Goal: Task Accomplishment & Management: Manage account settings

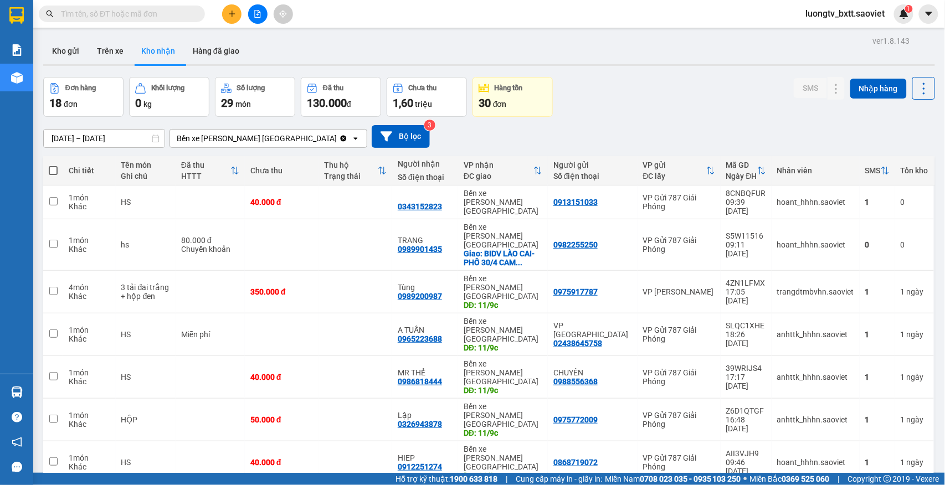
click at [691, 71] on div "ver 1.8.143 Kho gửi Trên xe [PERSON_NAME] Hàng đã [PERSON_NAME] hàng 18 đơn [PE…" at bounding box center [489, 300] width 901 height 534
click at [109, 52] on button "Trên xe" at bounding box center [110, 51] width 44 height 27
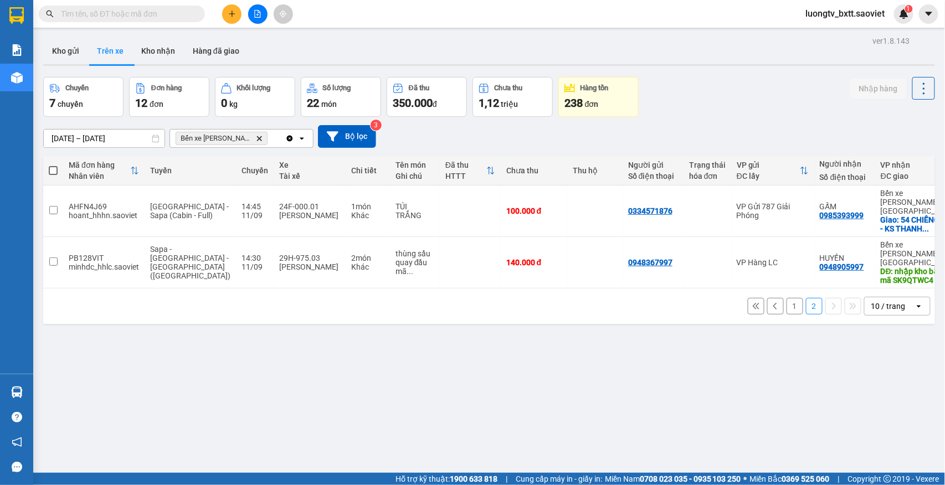
click at [787, 299] on button "1" at bounding box center [795, 306] width 17 height 17
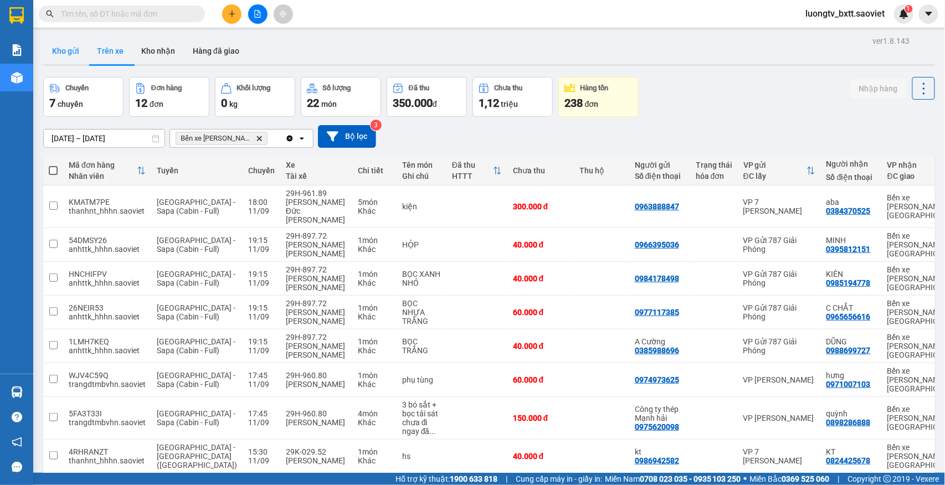
click at [66, 43] on button "Kho gửi" at bounding box center [65, 51] width 45 height 27
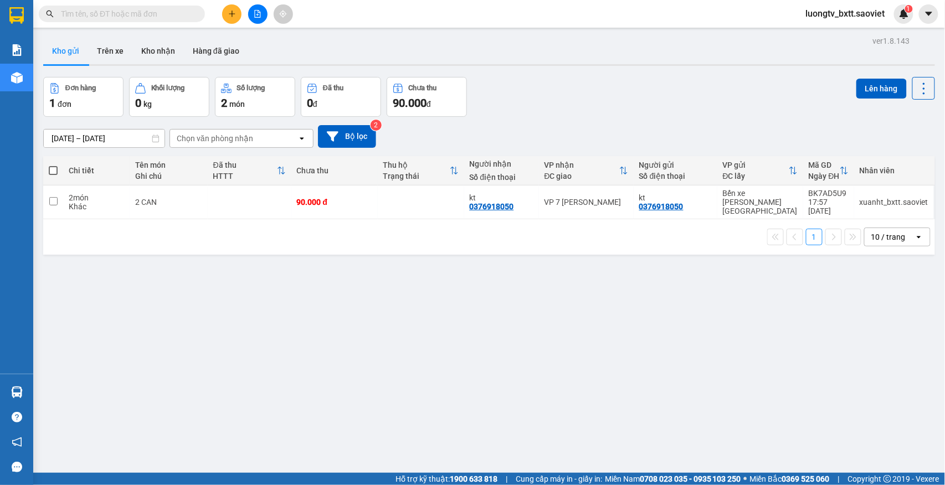
click at [644, 100] on div "Đơn hàng 1 đơn Khối lượng 0 kg Số lượng 2 món Đã thu 0 đ Chưa thu 90.000 đ Lên …" at bounding box center [489, 97] width 892 height 40
click at [178, 43] on button "Kho nhận" at bounding box center [158, 51] width 52 height 27
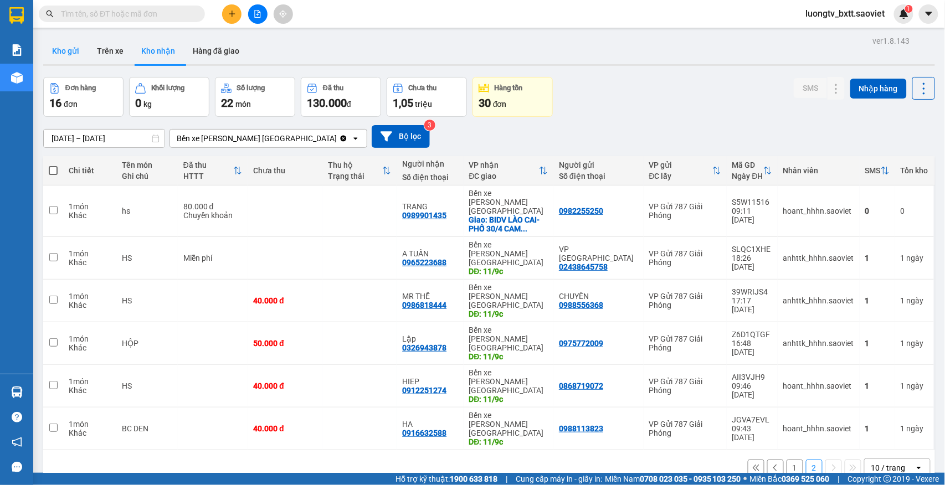
click at [70, 51] on button "Kho gửi" at bounding box center [65, 51] width 45 height 27
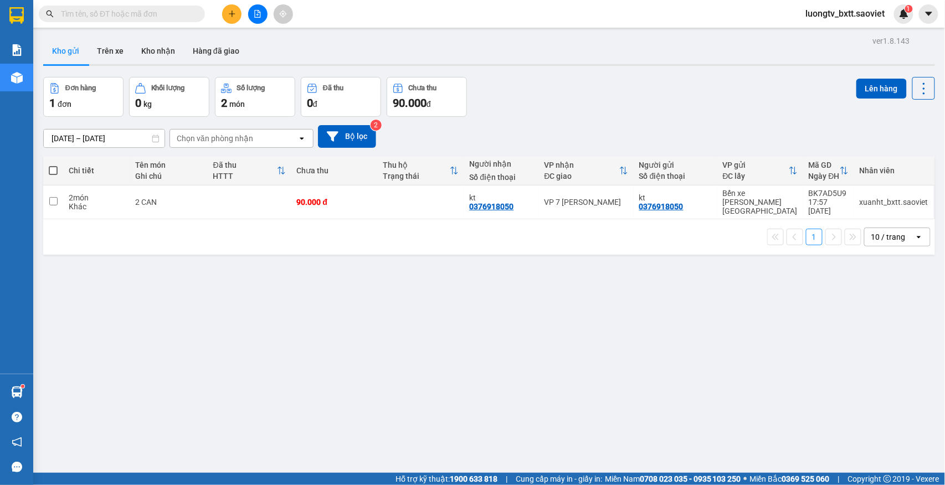
click at [649, 85] on div "Đơn hàng 1 đơn Khối lượng 0 kg Số lượng 2 món Đã thu 0 đ Chưa thu 90.000 đ Lên …" at bounding box center [489, 97] width 892 height 40
click at [187, 14] on input "text" at bounding box center [126, 14] width 131 height 12
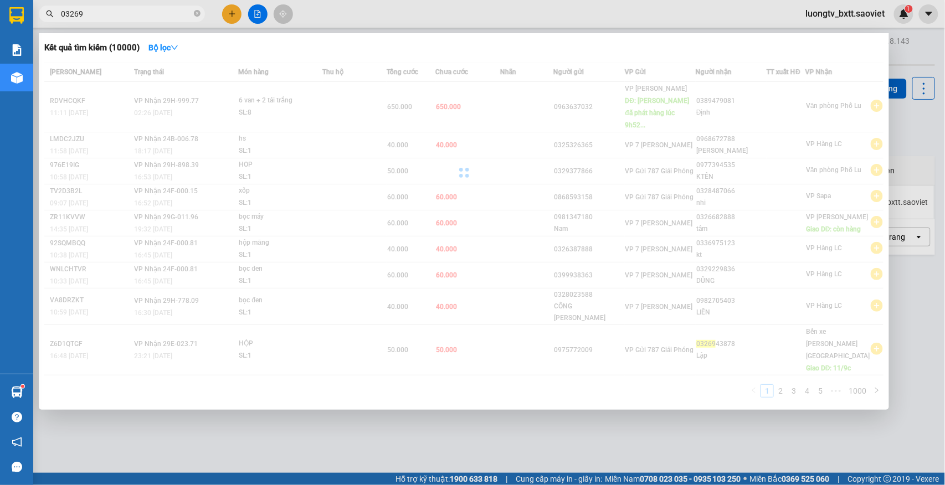
type input "032694"
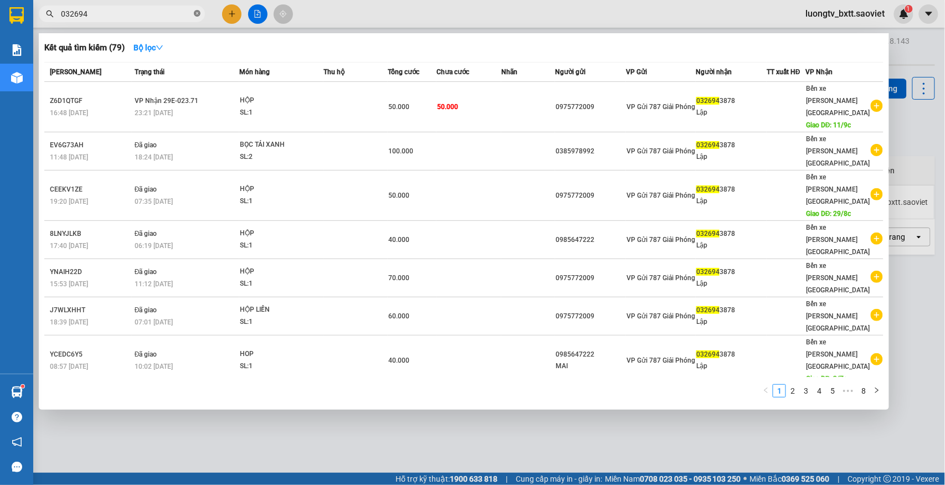
click at [197, 13] on icon "close-circle" at bounding box center [197, 13] width 7 height 7
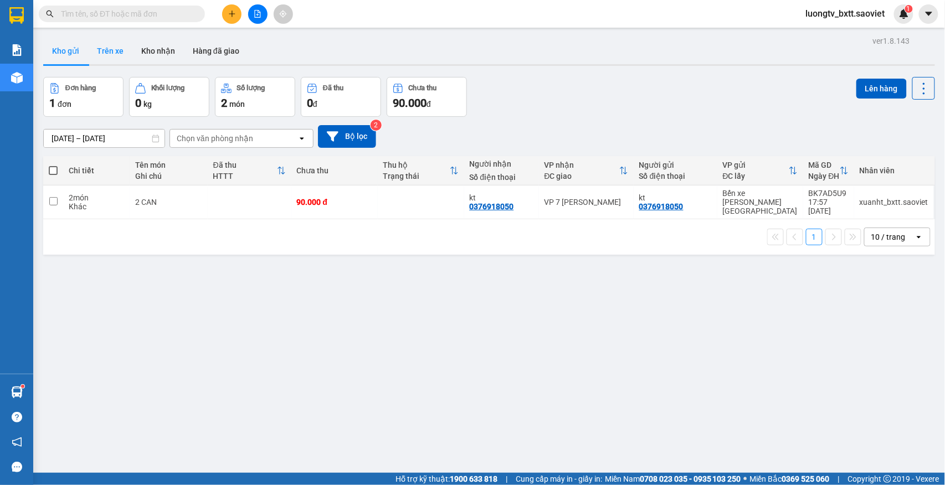
click at [122, 50] on button "Trên xe" at bounding box center [110, 51] width 44 height 27
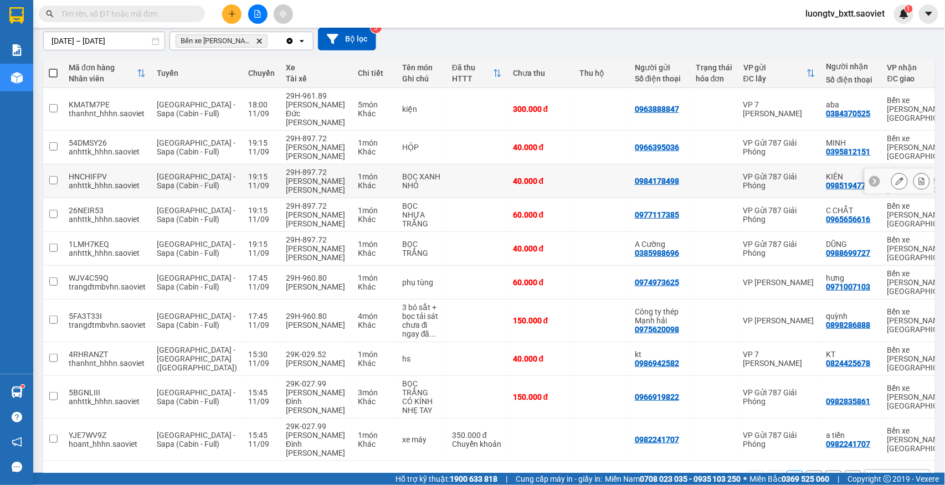
scroll to position [121, 0]
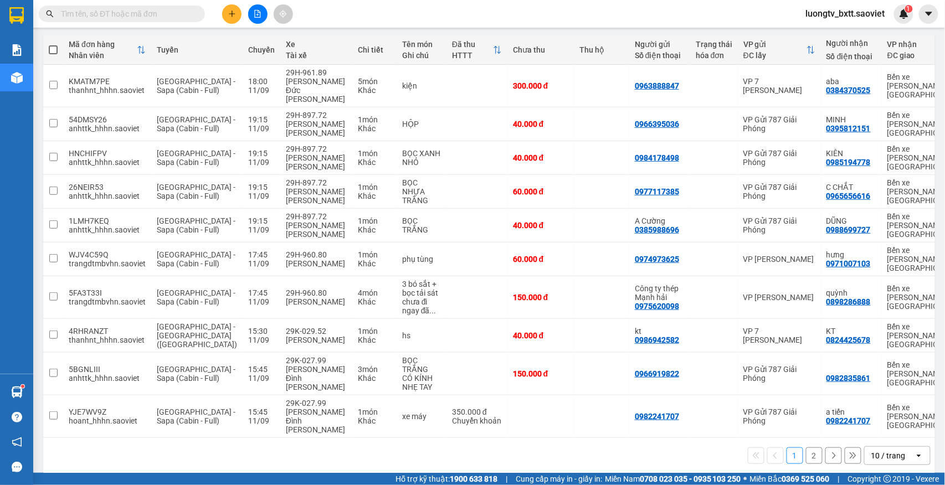
click at [173, 4] on div "Kết quả tìm kiếm ( 79 ) Bộ lọc Mã ĐH Trạng thái Món hàng Thu hộ Tổng cước Chưa …" at bounding box center [108, 13] width 216 height 19
click at [173, 9] on input "text" at bounding box center [126, 14] width 131 height 12
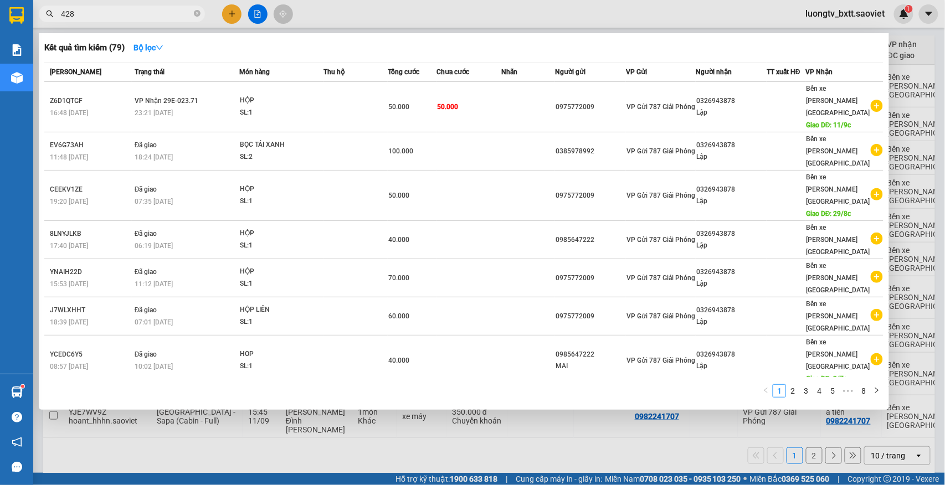
type input "4286"
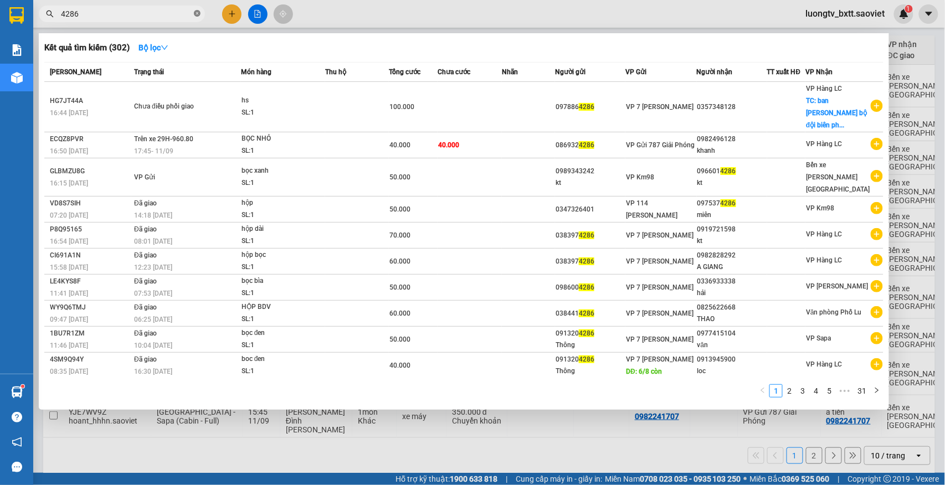
click at [196, 14] on icon "close-circle" at bounding box center [197, 13] width 7 height 7
click at [196, 14] on span at bounding box center [197, 14] width 7 height 12
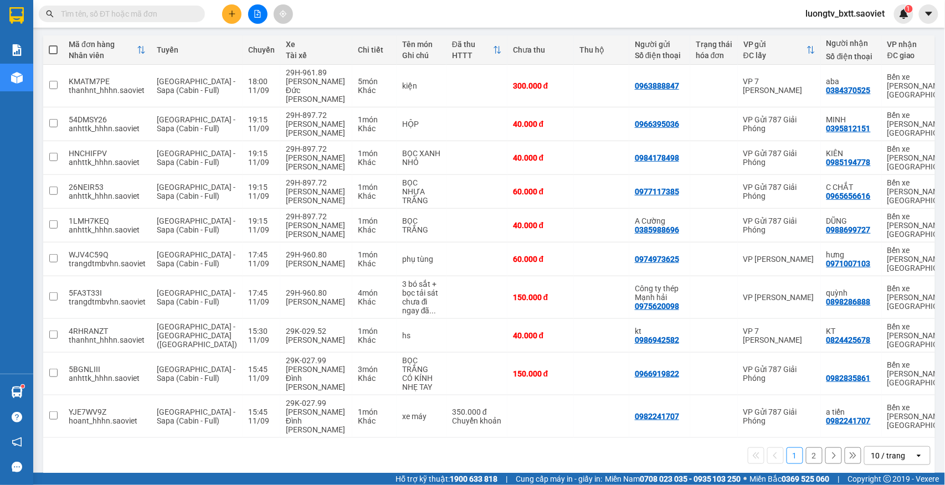
click at [145, 12] on input "text" at bounding box center [126, 14] width 131 height 12
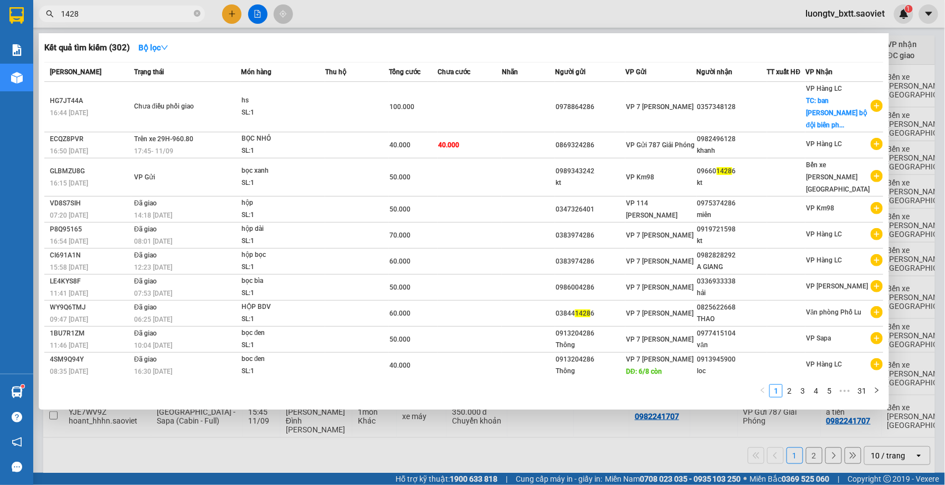
type input "14286"
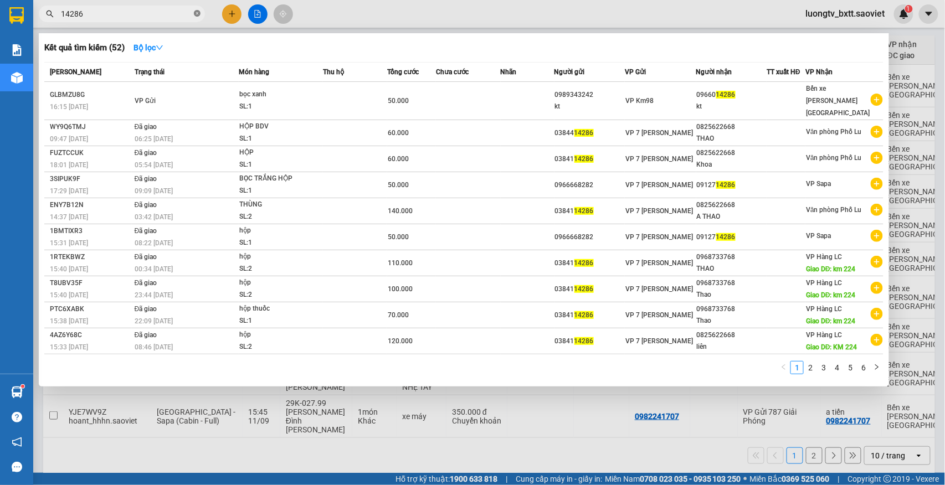
click at [196, 12] on icon "close-circle" at bounding box center [197, 13] width 7 height 7
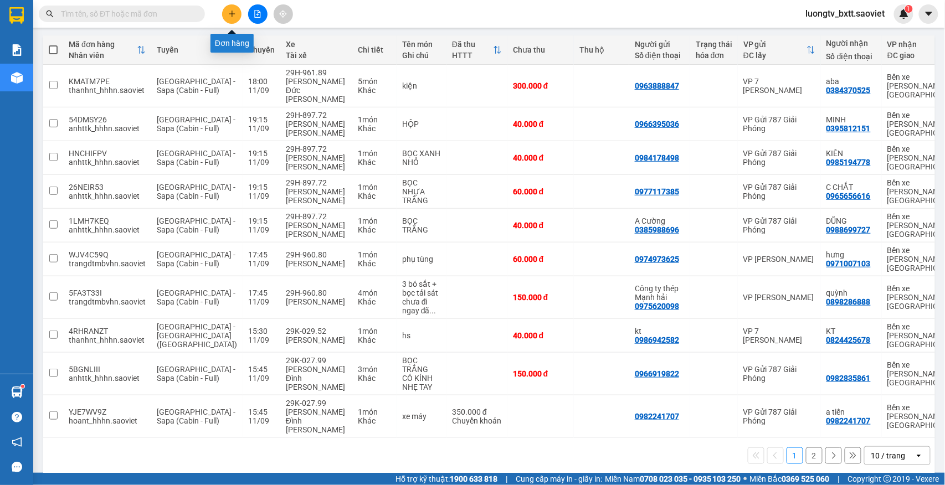
click at [228, 9] on button at bounding box center [231, 13] width 19 height 19
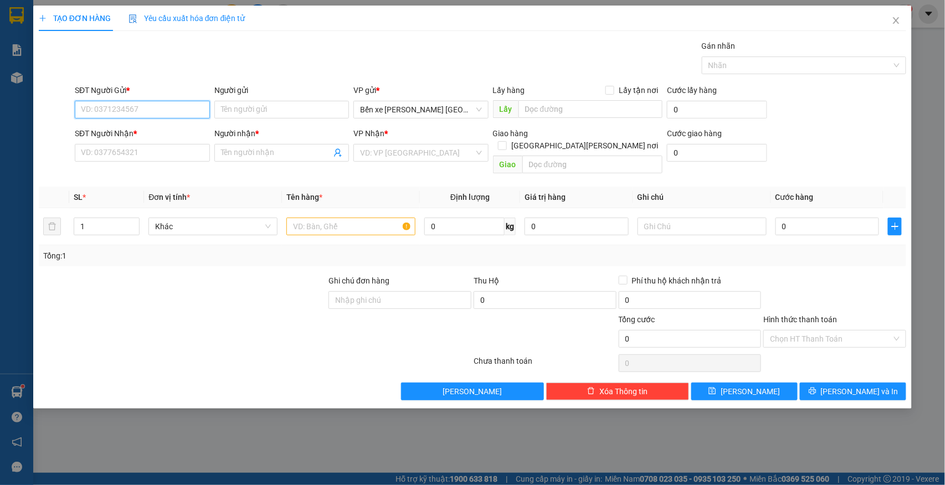
click at [183, 114] on input "SĐT Người Gửi *" at bounding box center [142, 110] width 135 height 18
type input "0869756418"
click at [265, 116] on input "Người gửi" at bounding box center [281, 110] width 135 height 18
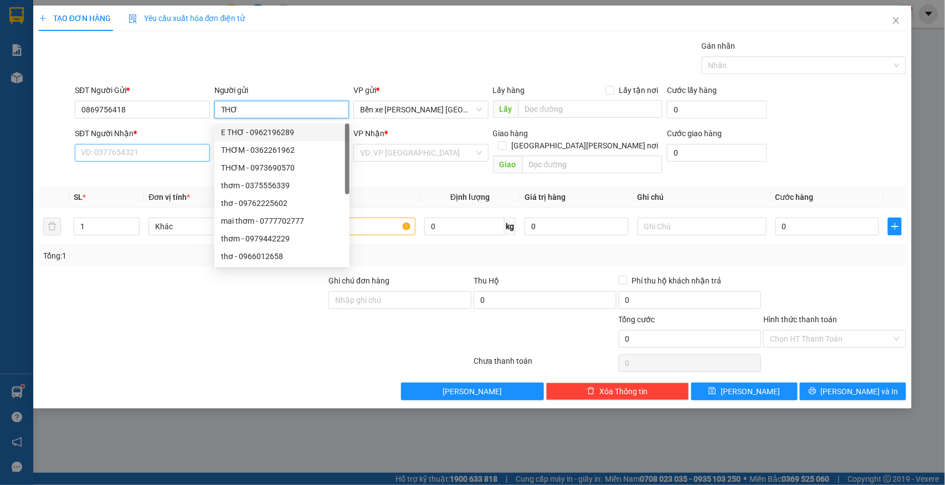
type input "THƠ"
click at [165, 152] on input "SĐT Người Nhận *" at bounding box center [142, 153] width 135 height 18
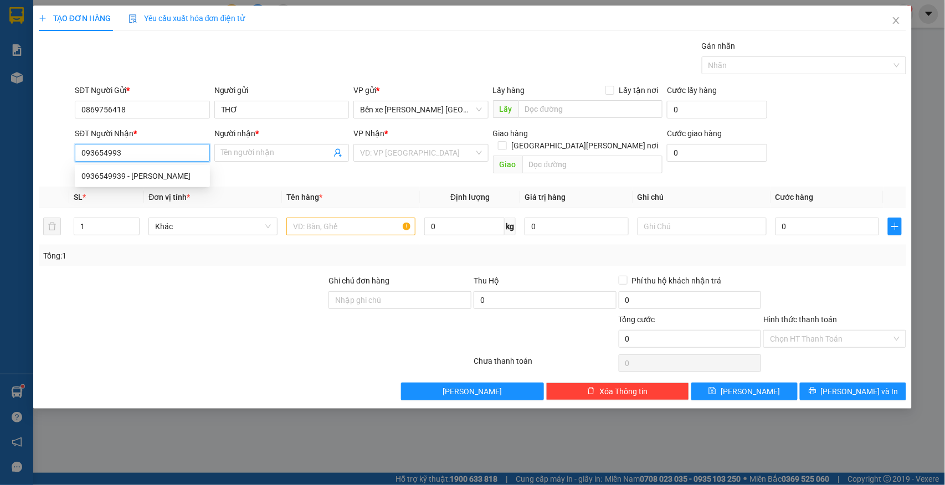
type input "0936549939"
click at [134, 178] on div "0936549939 - Anh Đô" at bounding box center [142, 176] width 122 height 12
type input "Anh Đô"
type input "còn hàng 7/9"
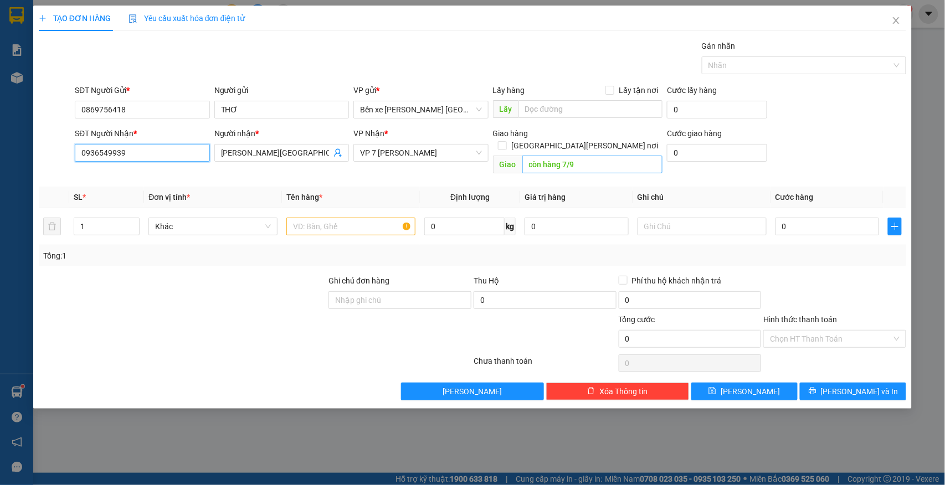
type input "0936549939"
click at [561, 156] on input "còn hàng 7/9" at bounding box center [592, 165] width 140 height 18
click at [322, 218] on input "text" at bounding box center [350, 227] width 129 height 18
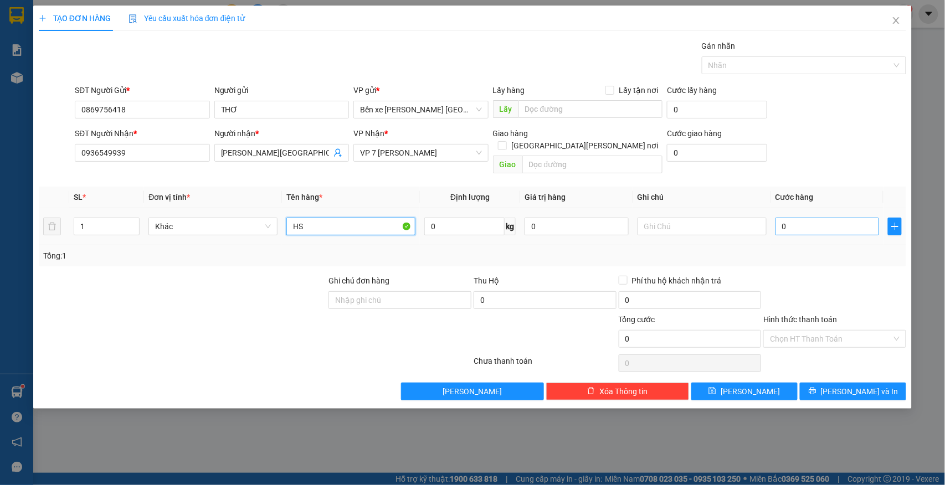
type input "HS"
click at [797, 218] on input "0" at bounding box center [828, 227] width 104 height 18
type input "4"
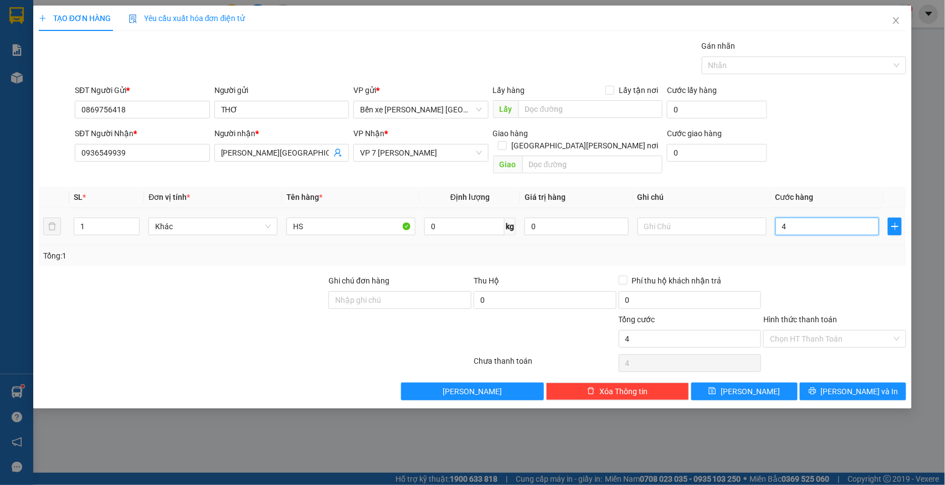
type input "40"
type input "40.000"
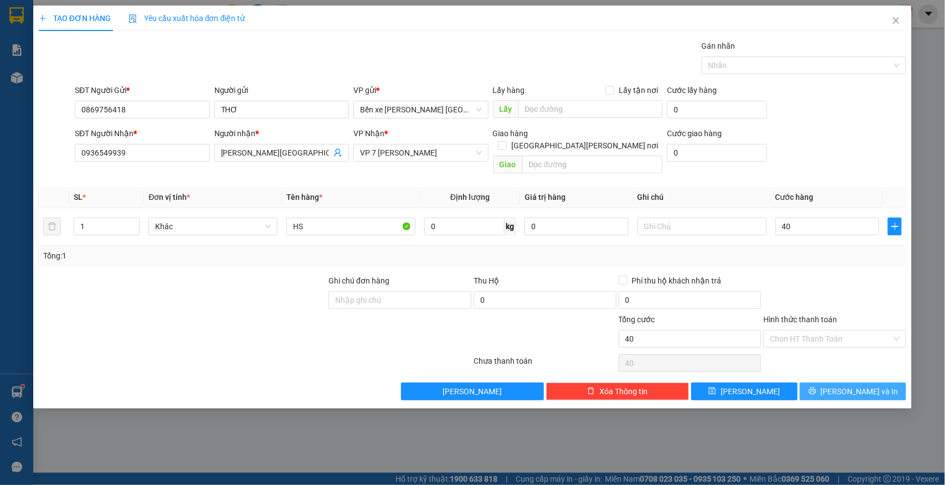
type input "40.000"
click at [841, 383] on button "Lưu và In" at bounding box center [853, 392] width 106 height 18
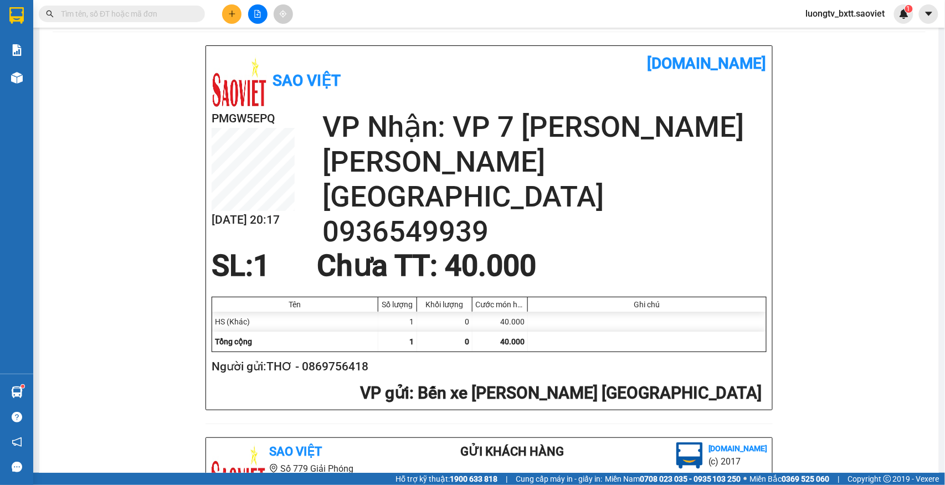
scroll to position [74, 0]
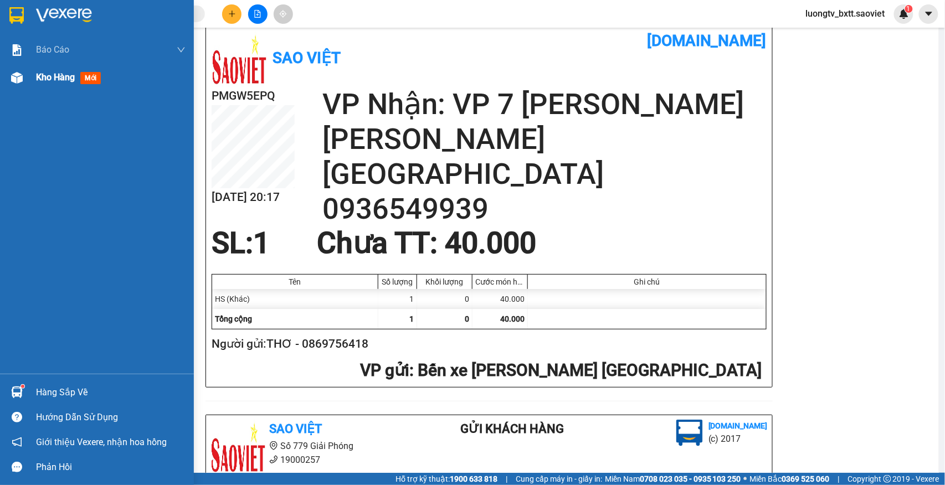
click at [55, 78] on span "Kho hàng" at bounding box center [55, 77] width 39 height 11
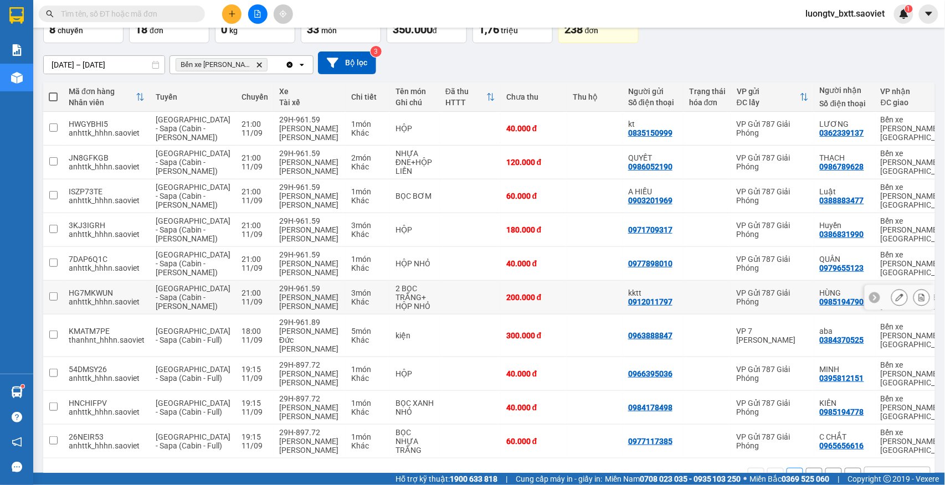
scroll to position [156, 0]
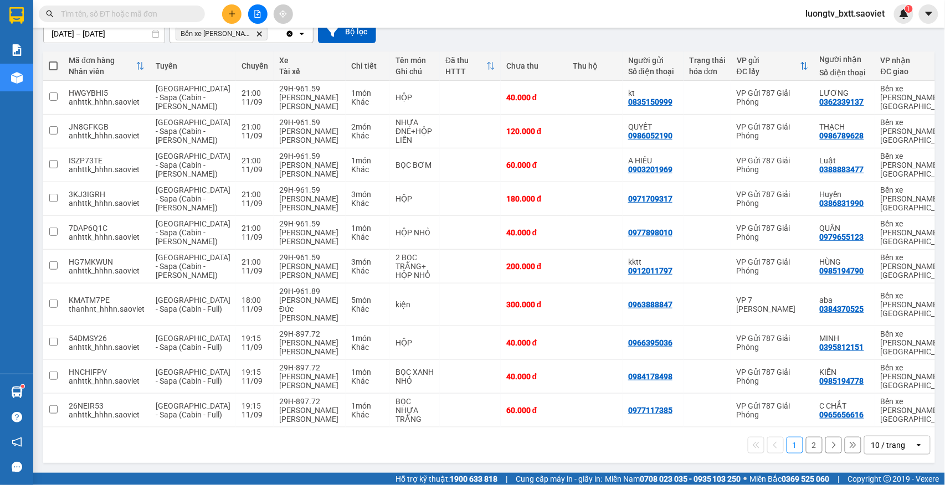
click at [806, 443] on button "2" at bounding box center [814, 445] width 17 height 17
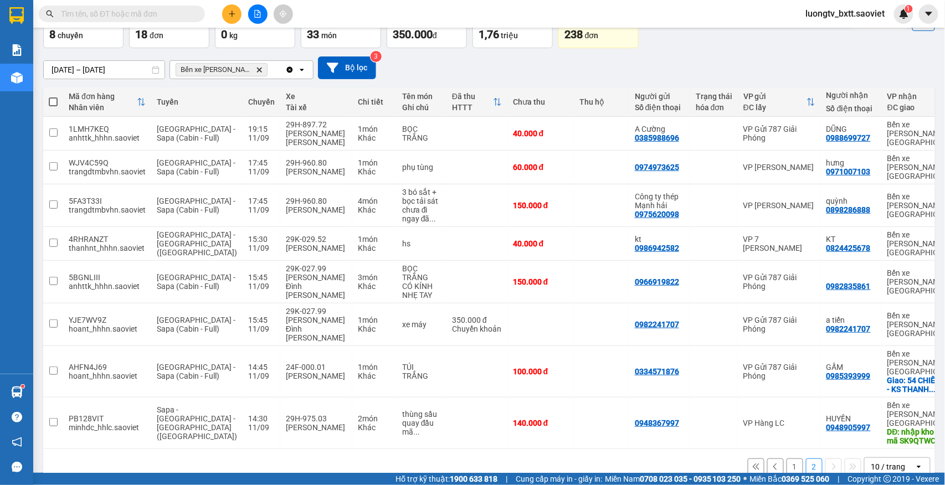
scroll to position [71, 0]
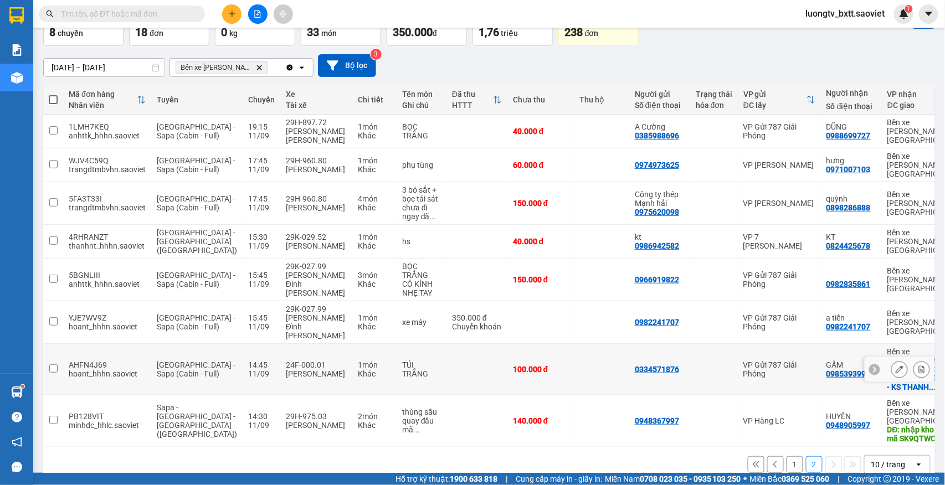
click at [455, 362] on td at bounding box center [477, 370] width 61 height 52
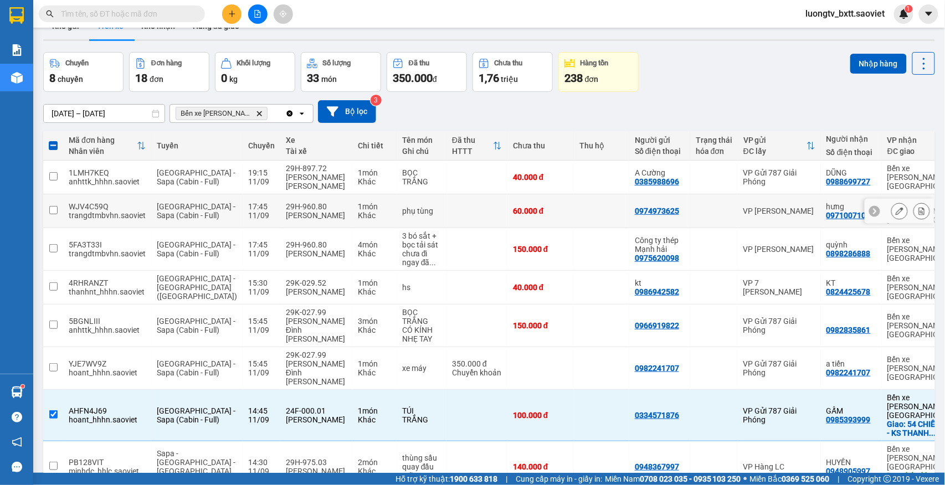
scroll to position [0, 0]
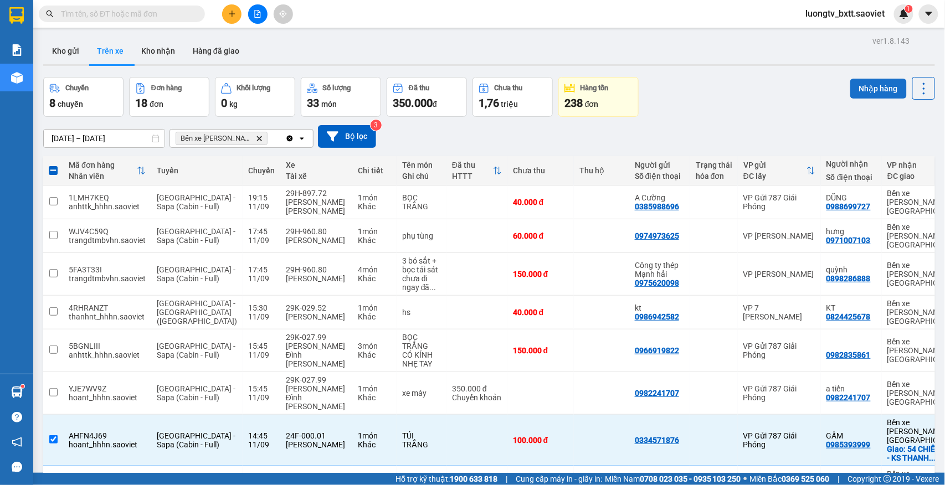
click at [854, 90] on button "Nhập hàng" at bounding box center [878, 89] width 57 height 20
checkbox input "false"
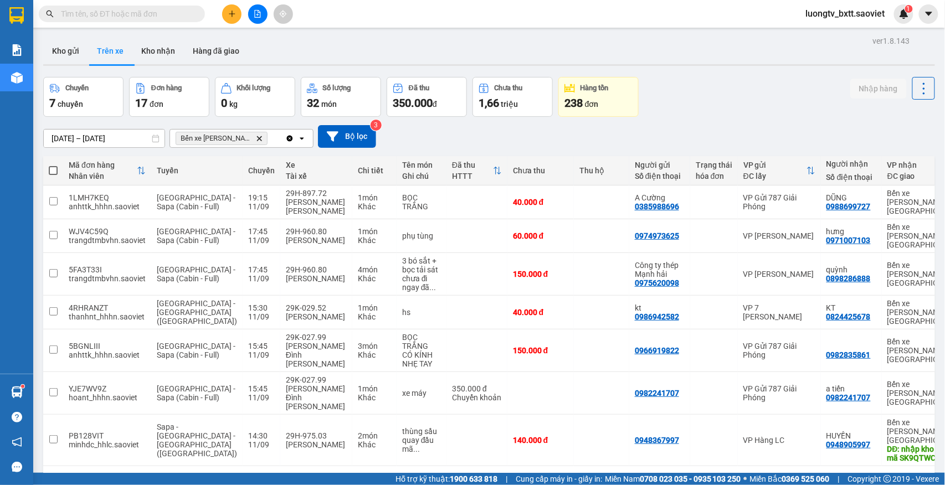
click at [170, 18] on input "text" at bounding box center [126, 14] width 131 height 12
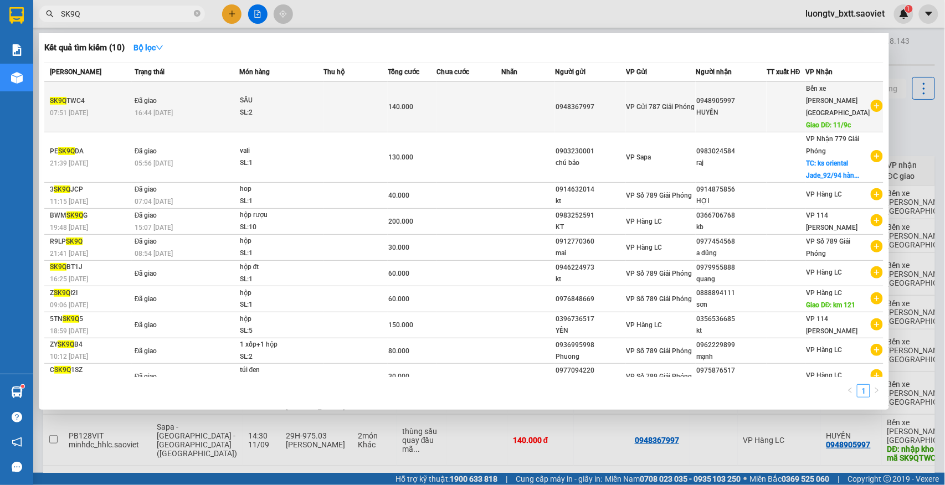
type input "SK9Q"
click at [468, 84] on td at bounding box center [469, 107] width 65 height 50
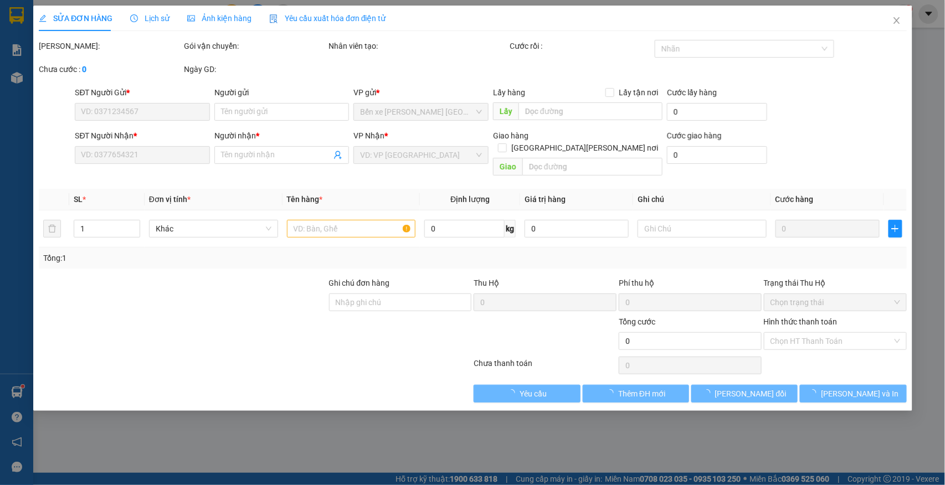
type input "0948367997"
type input "0948905997"
type input "HUYỀN"
type input "11/9c"
type input "140.000"
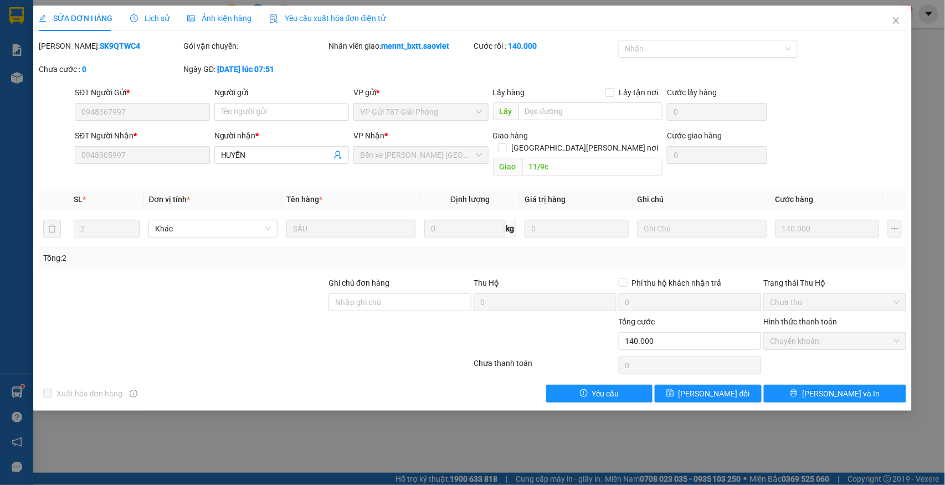
click at [147, 20] on span "Lịch sử" at bounding box center [149, 18] width 39 height 9
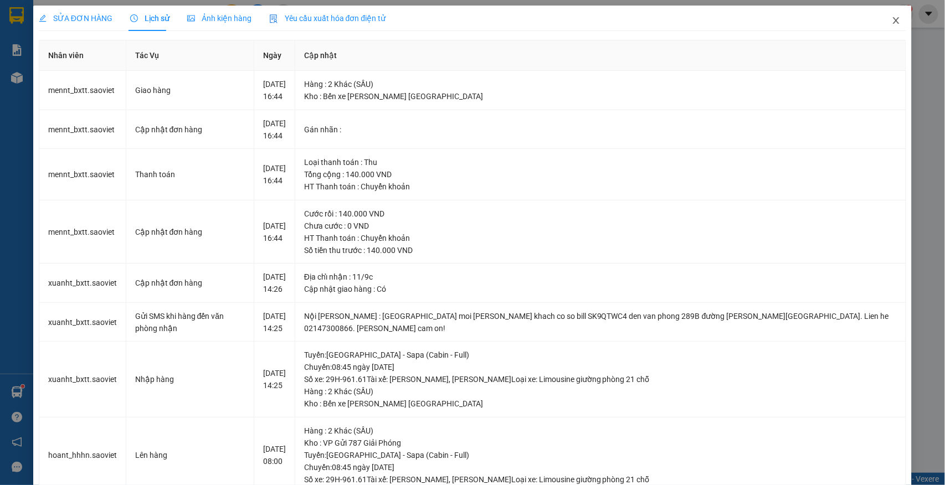
click at [892, 22] on icon "close" at bounding box center [896, 20] width 9 height 9
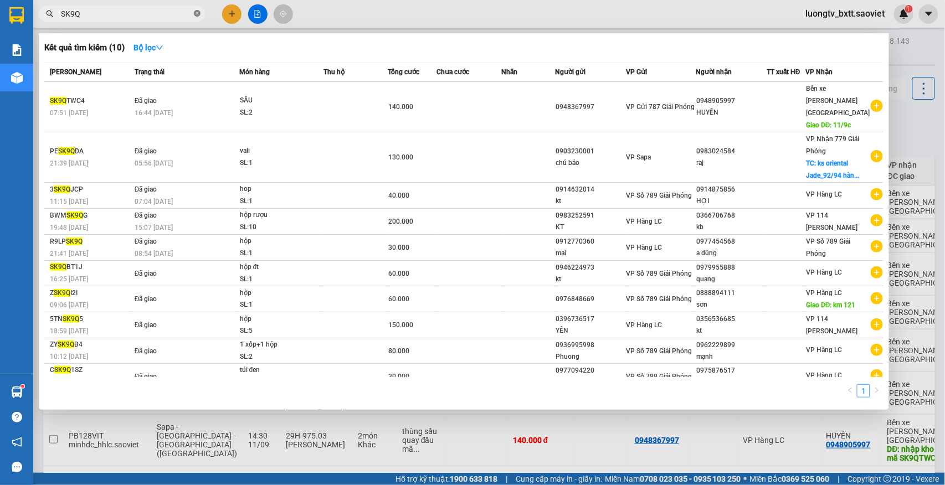
click at [195, 16] on icon "close-circle" at bounding box center [197, 13] width 7 height 7
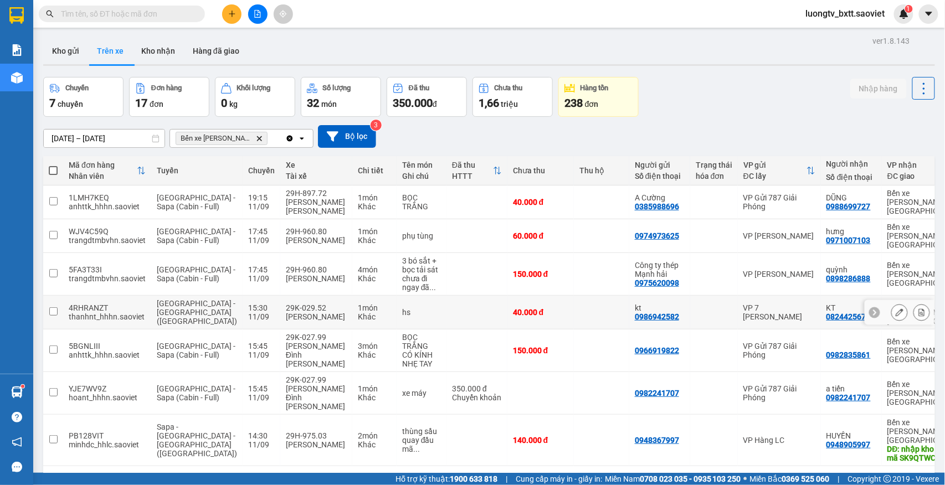
scroll to position [51, 0]
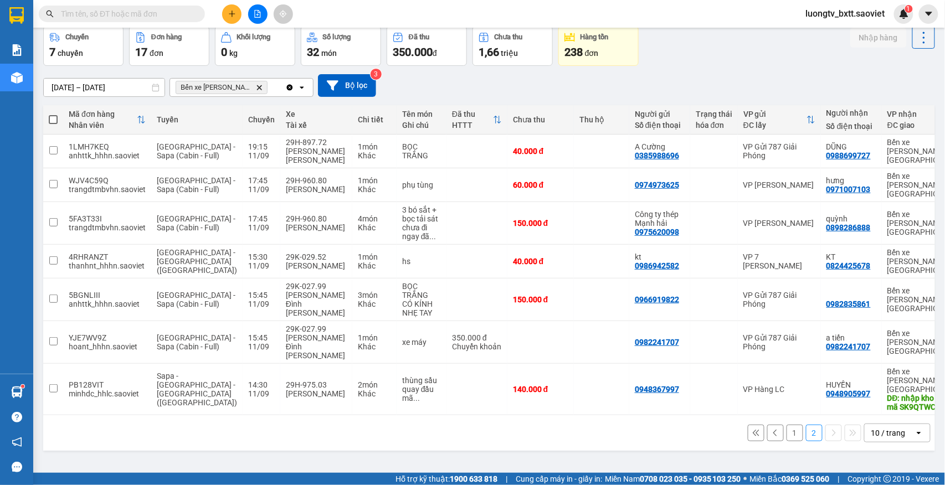
click at [740, 45] on div "Chuyến 7 chuyến Đơn hàng 17 đơn Khối lượng 0 kg Số lượng 32 món Đã thu 350.000 …" at bounding box center [489, 46] width 892 height 40
click at [787, 425] on button "1" at bounding box center [795, 433] width 17 height 17
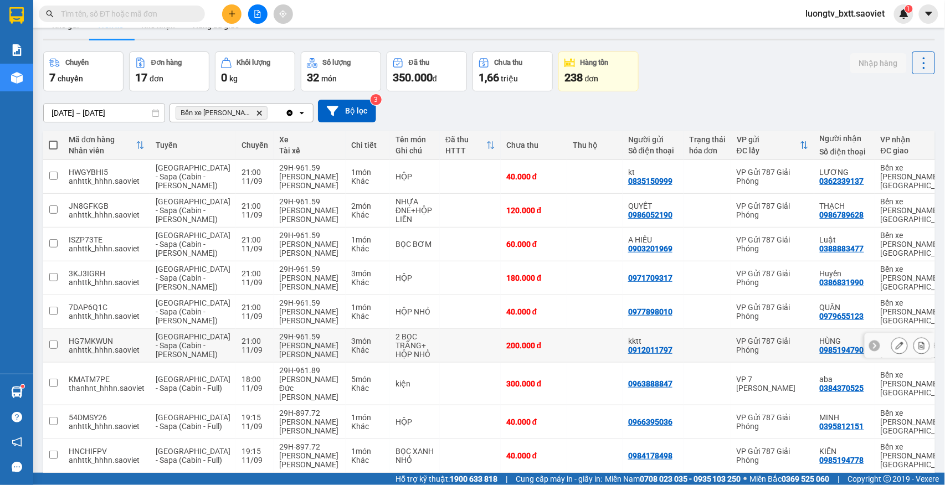
scroll to position [0, 0]
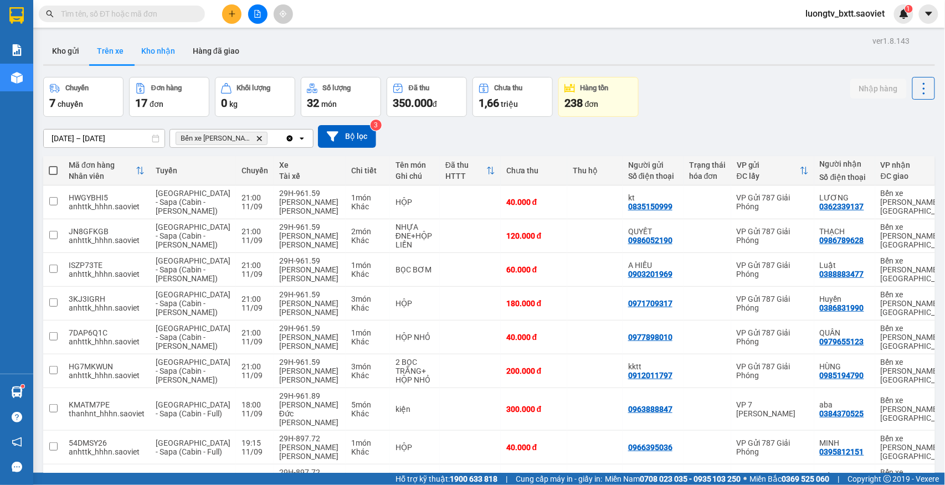
click at [155, 53] on button "Kho nhận" at bounding box center [158, 51] width 52 height 27
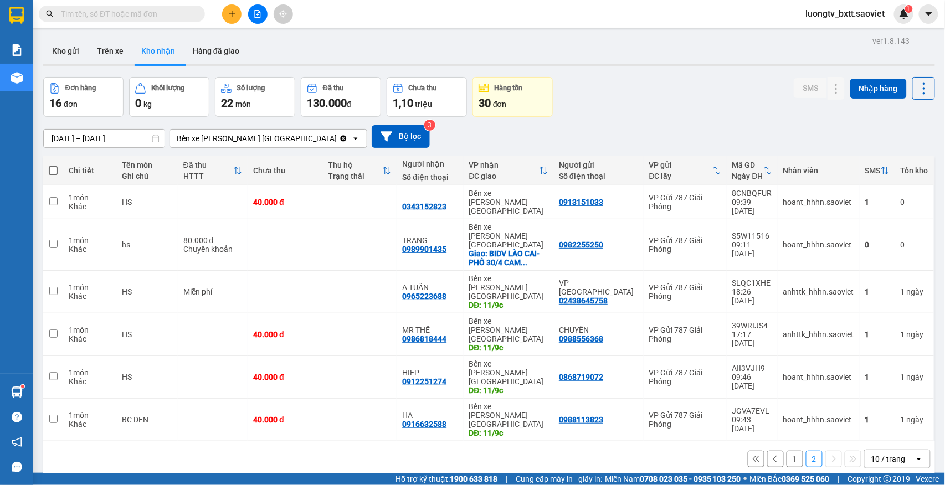
click at [787, 451] on button "1" at bounding box center [795, 459] width 17 height 17
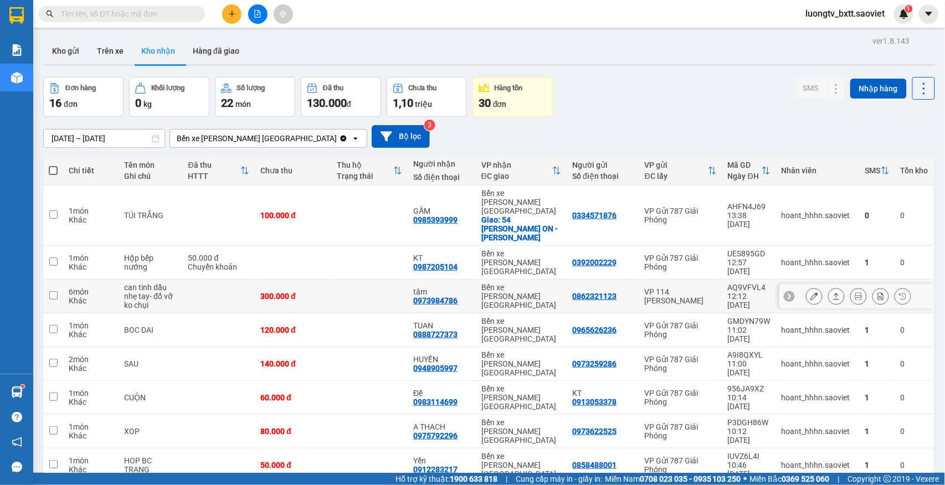
scroll to position [51, 0]
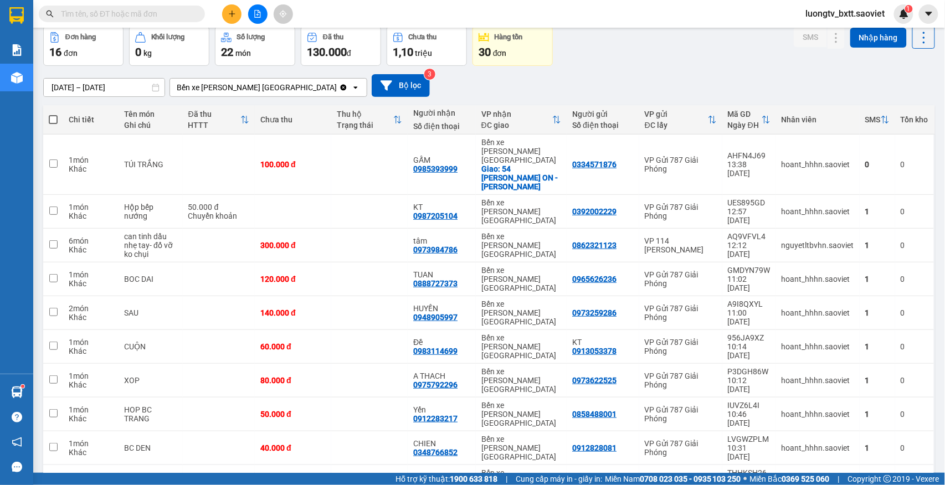
click at [176, 14] on input "text" at bounding box center [126, 14] width 131 height 12
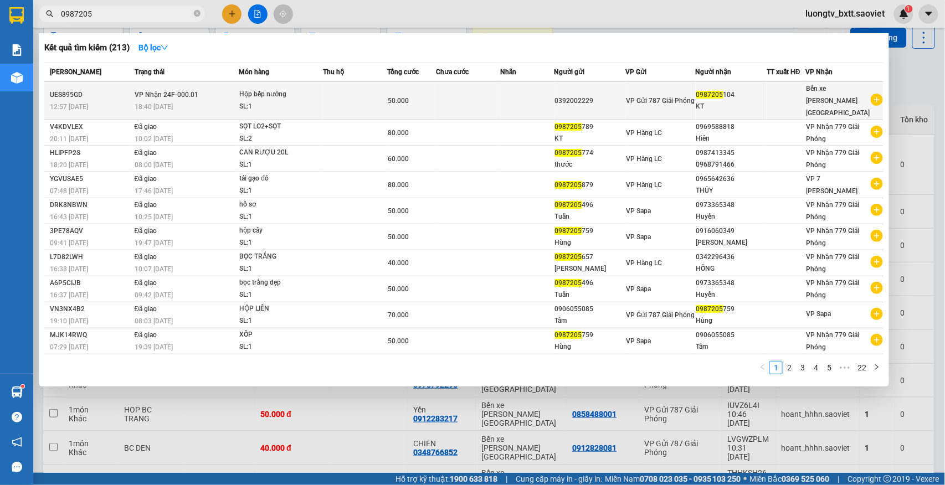
type input "0987205"
click at [435, 95] on div "50.000" at bounding box center [412, 101] width 48 height 12
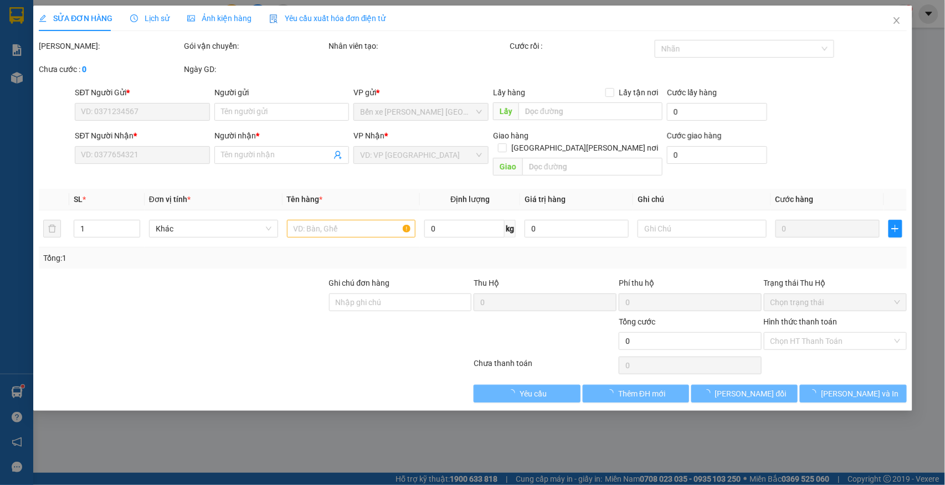
type input "0392002229"
type input "0987205104"
type input "KT"
type input "50.000"
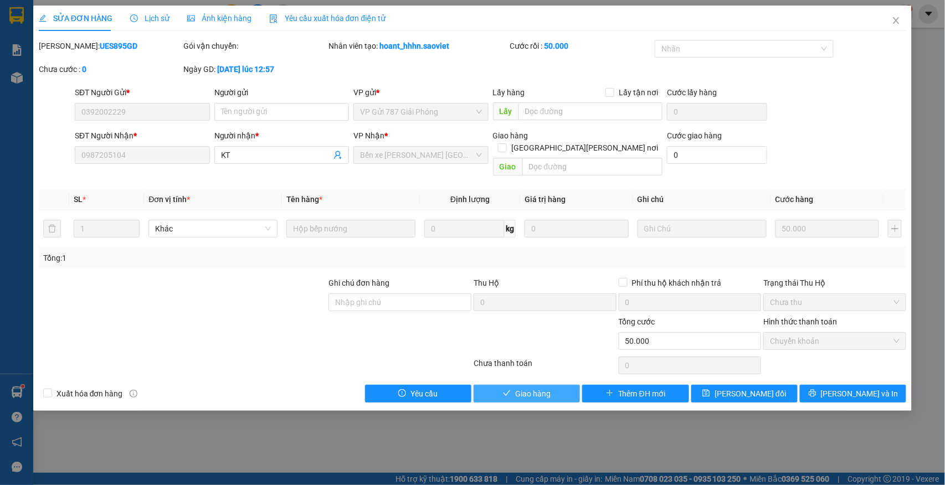
click at [533, 388] on span "Giao hàng" at bounding box center [532, 394] width 35 height 12
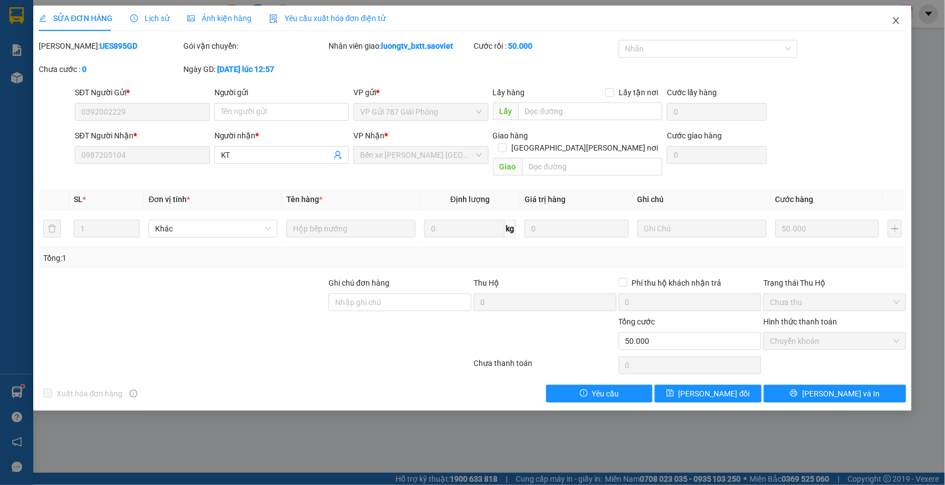
click at [894, 24] on icon "close" at bounding box center [897, 20] width 6 height 7
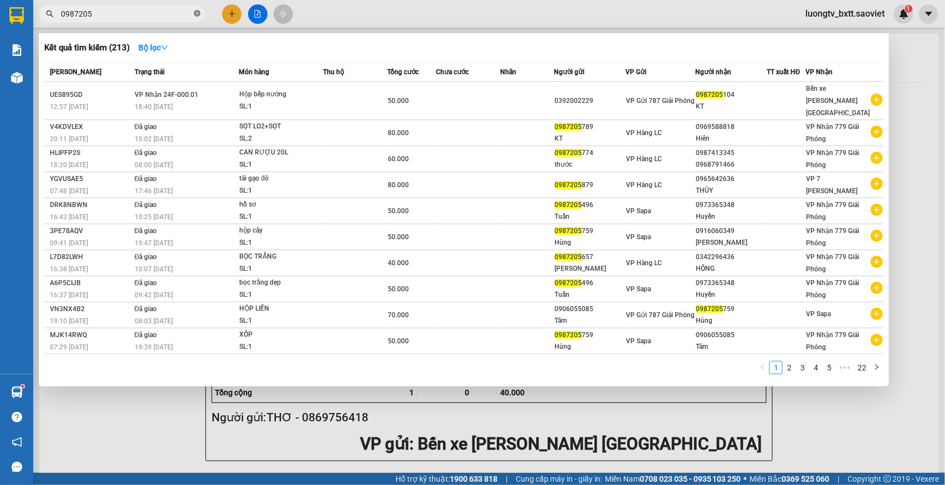
click at [195, 16] on icon "close-circle" at bounding box center [197, 13] width 7 height 7
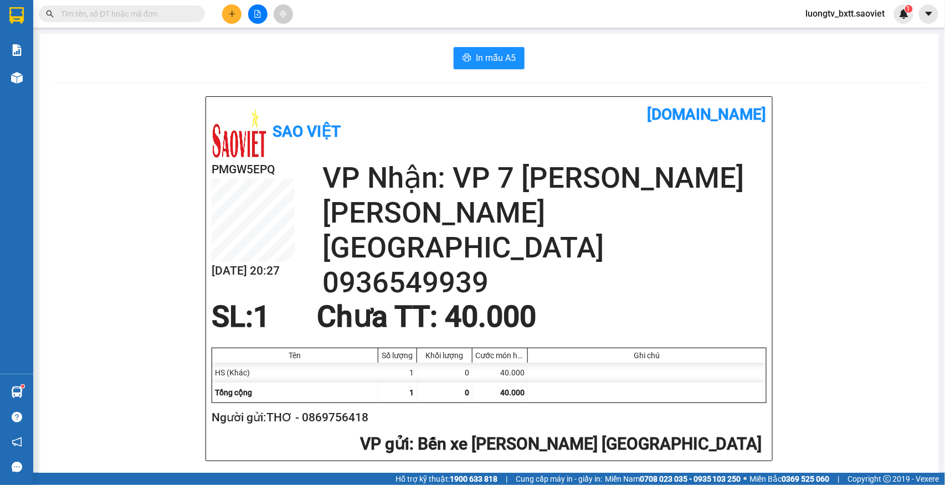
click at [567, 32] on main "In mẫu A5 Sao Việt vexere.com PMGW5EPQ 11/09 20:27 VP Nhận: VP 7 Phạm Văn Đồng …" at bounding box center [472, 236] width 945 height 473
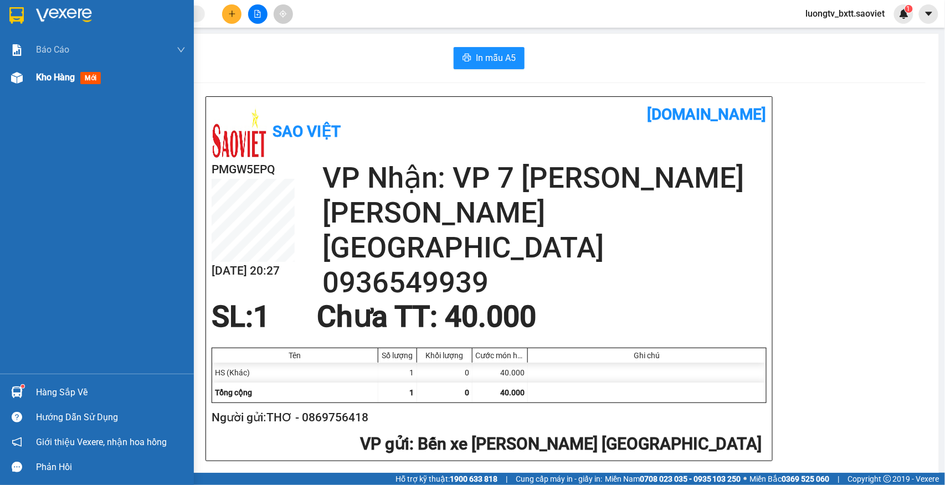
click at [60, 72] on span "Kho hàng" at bounding box center [55, 77] width 39 height 11
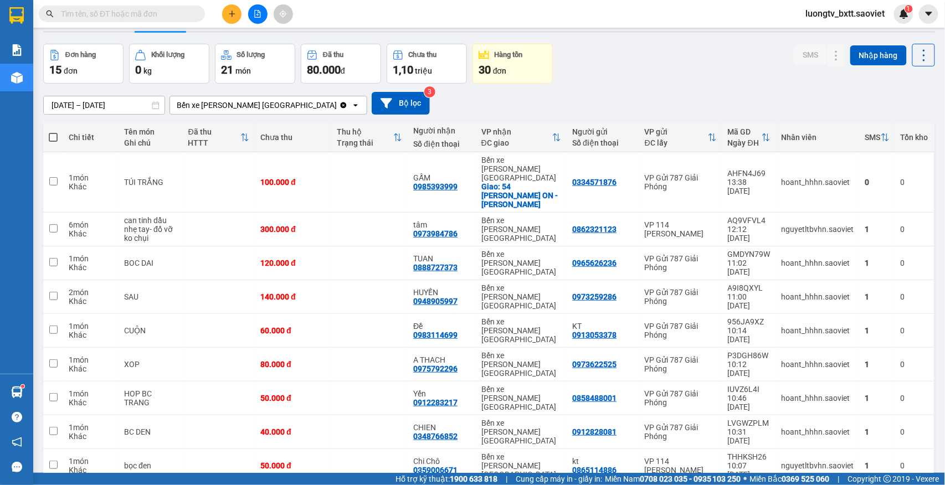
scroll to position [51, 0]
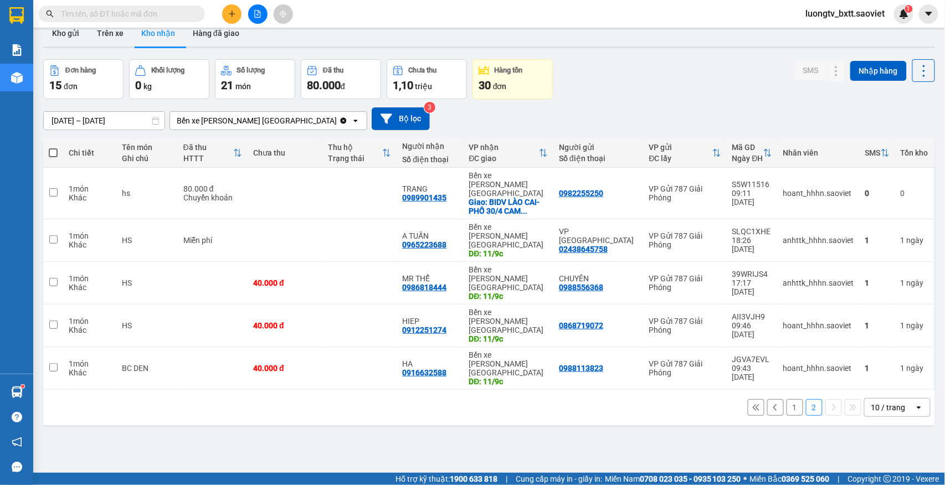
scroll to position [0, 0]
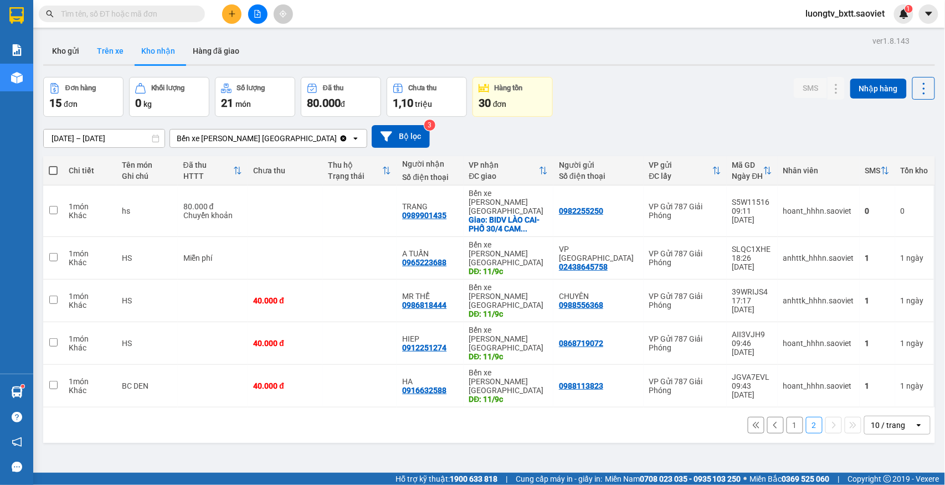
click at [111, 54] on button "Trên xe" at bounding box center [110, 51] width 44 height 27
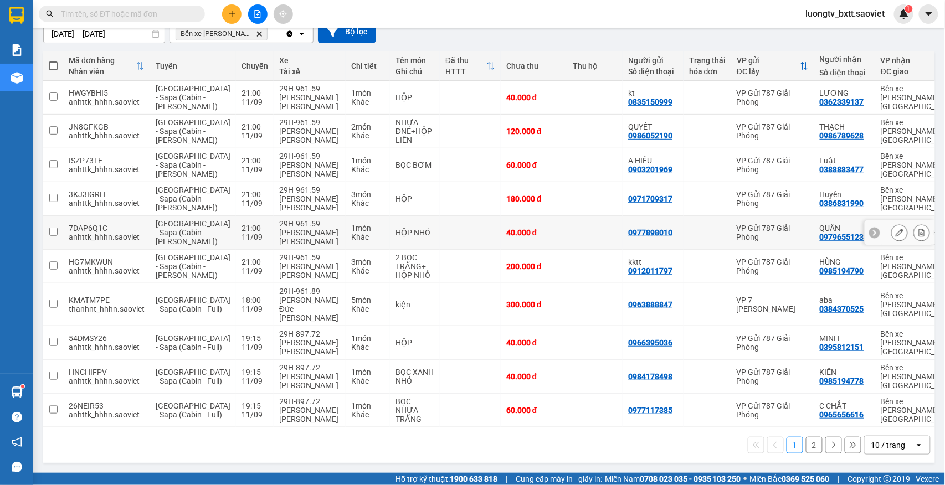
scroll to position [156, 0]
click at [806, 439] on button "2" at bounding box center [814, 445] width 17 height 17
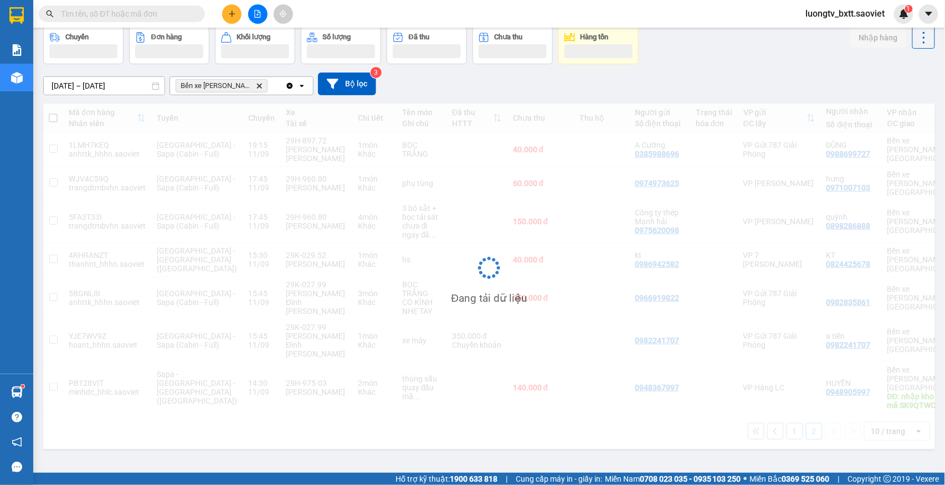
scroll to position [51, 0]
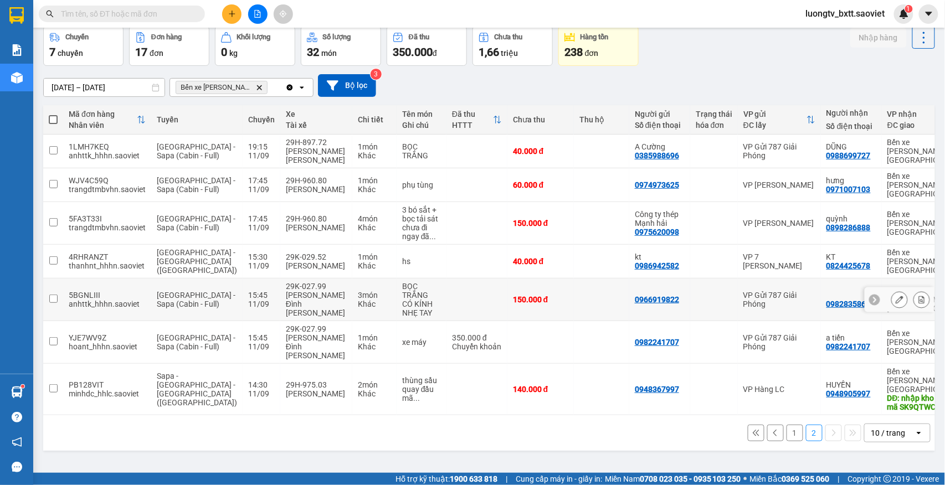
click at [919, 303] on icon at bounding box center [922, 300] width 6 height 8
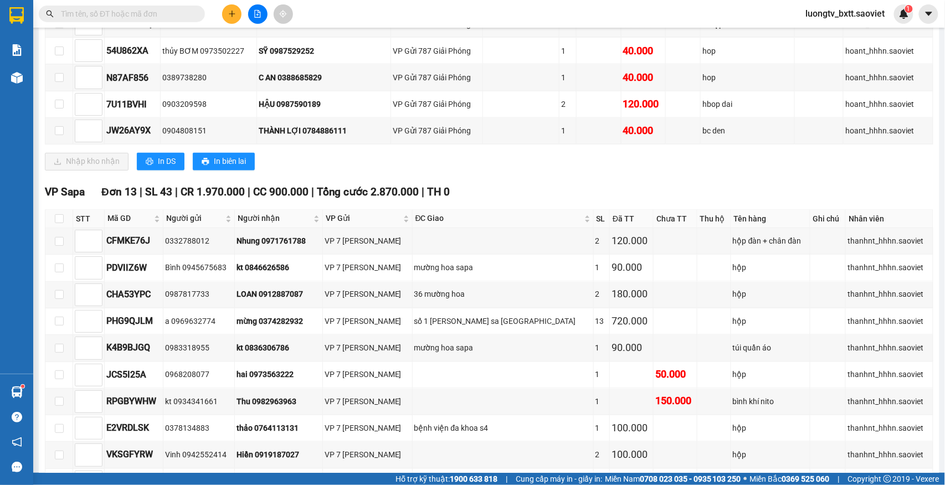
scroll to position [905, 0]
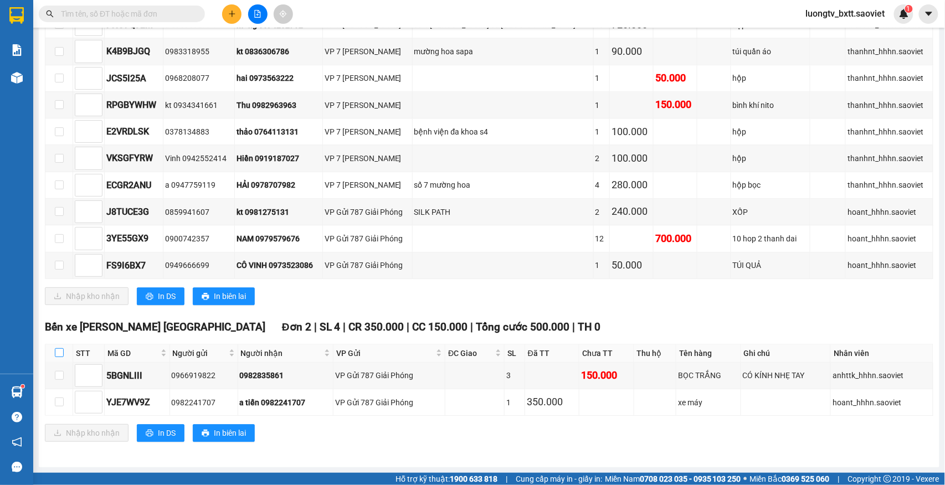
click at [60, 355] on input "checkbox" at bounding box center [59, 352] width 9 height 9
checkbox input "true"
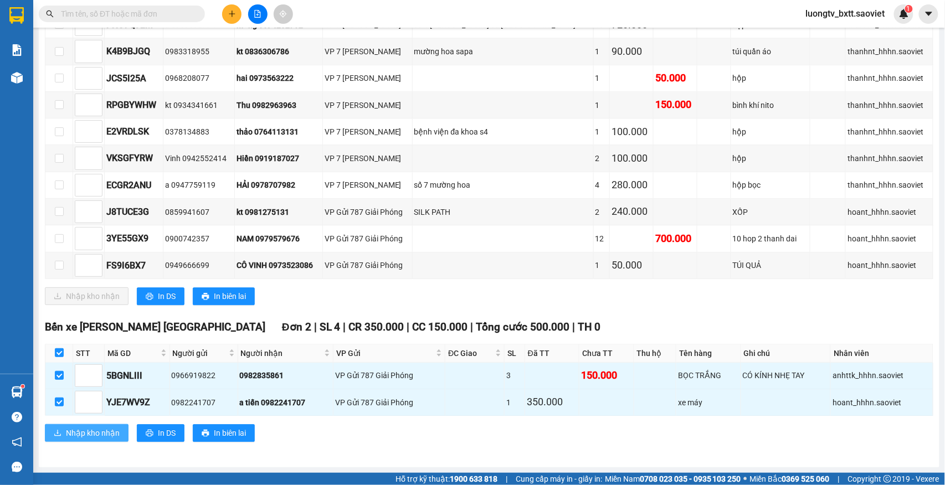
click at [81, 428] on span "Nhập kho nhận" at bounding box center [93, 433] width 54 height 12
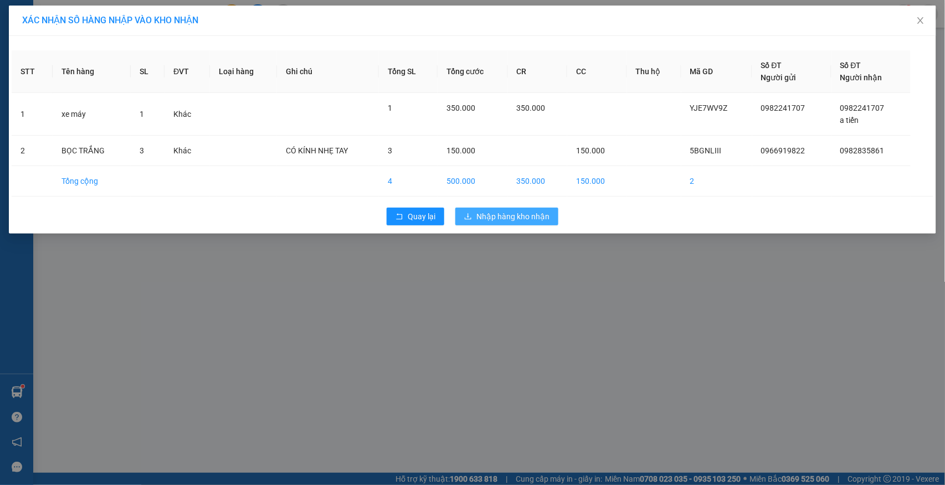
click at [501, 216] on span "Nhập hàng kho nhận" at bounding box center [512, 217] width 73 height 12
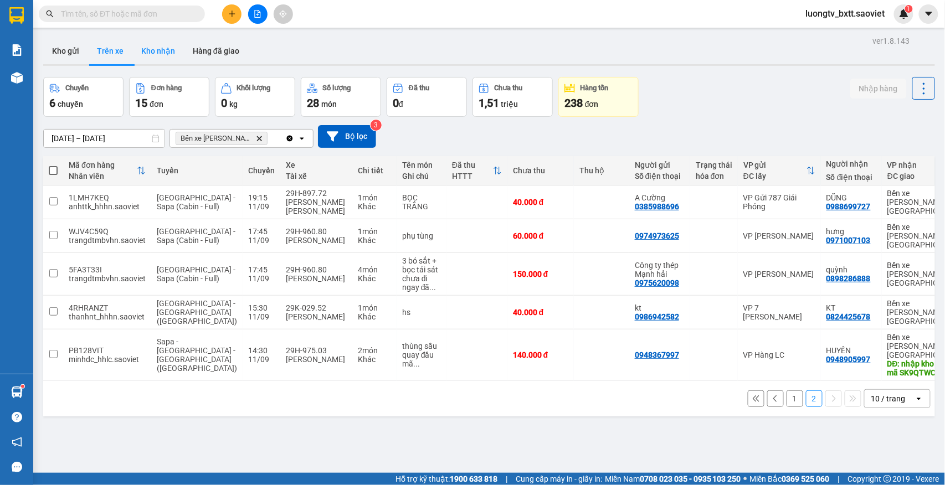
click at [174, 49] on button "Kho nhận" at bounding box center [158, 51] width 52 height 27
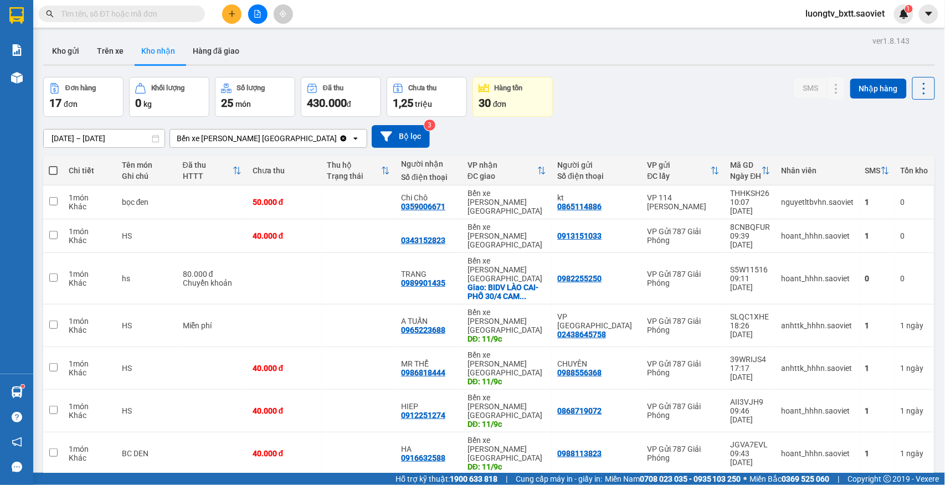
click at [787, 485] on button "1" at bounding box center [795, 493] width 17 height 17
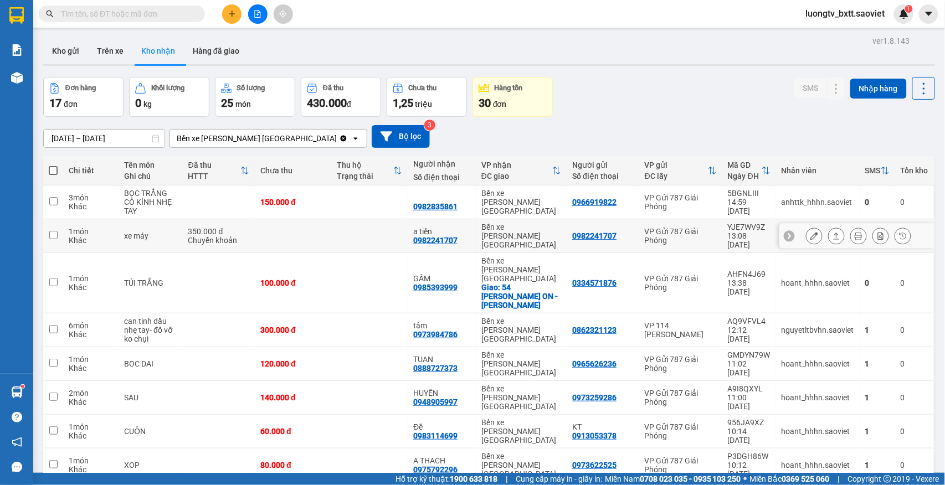
click at [337, 231] on td at bounding box center [369, 236] width 76 height 34
checkbox input "true"
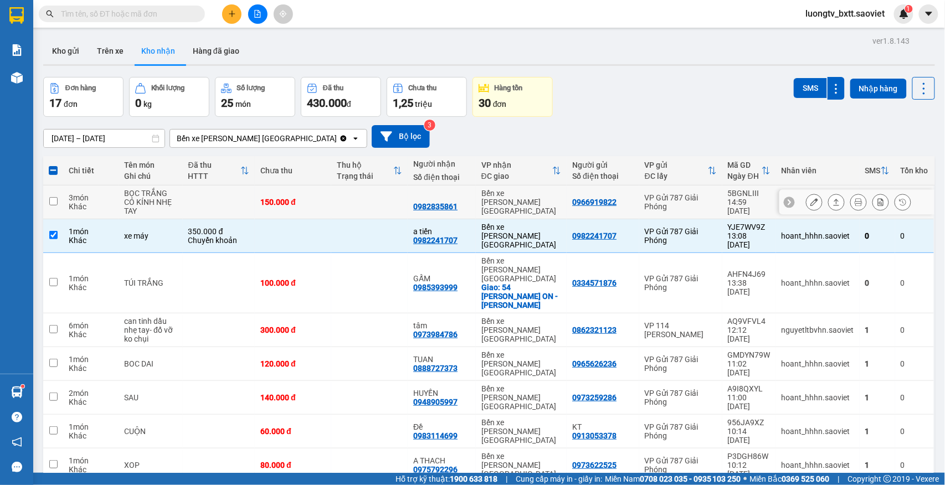
click at [331, 207] on td at bounding box center [369, 203] width 76 height 34
checkbox input "true"
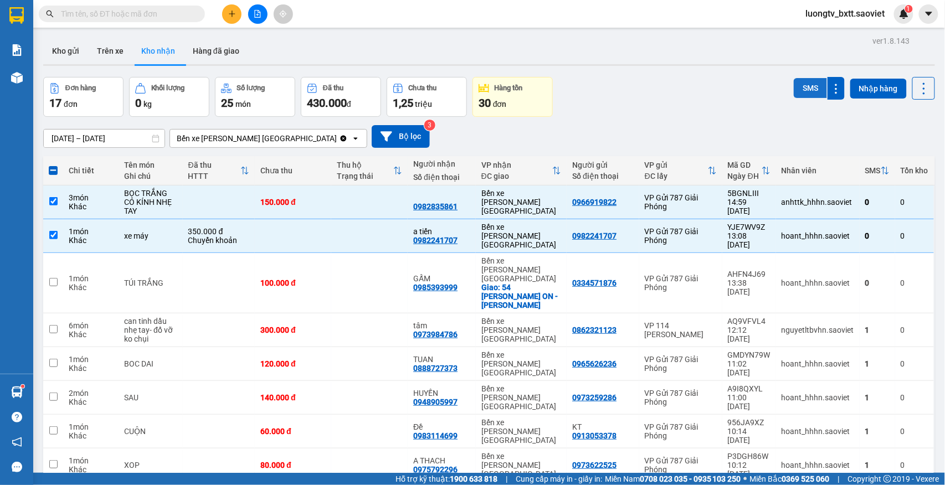
click at [794, 94] on button "SMS" at bounding box center [810, 88] width 33 height 20
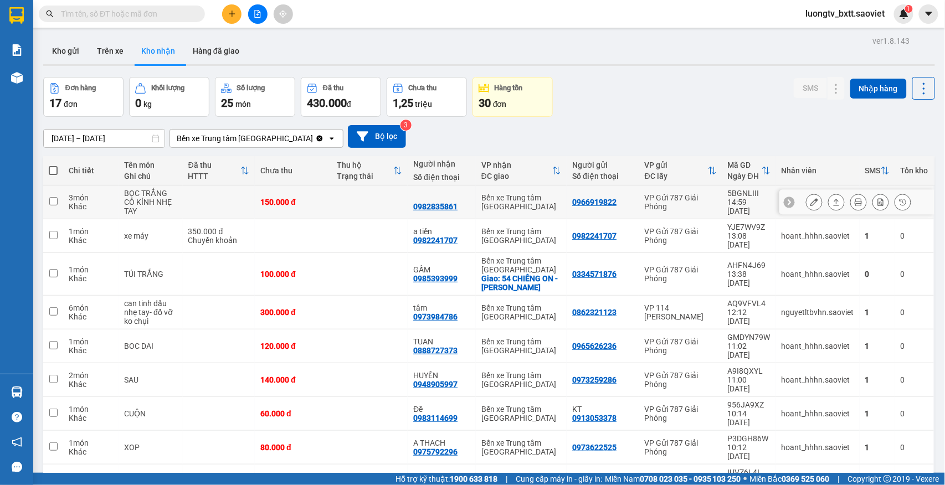
click at [308, 197] on td "150.000 đ" at bounding box center [293, 203] width 76 height 34
checkbox input "true"
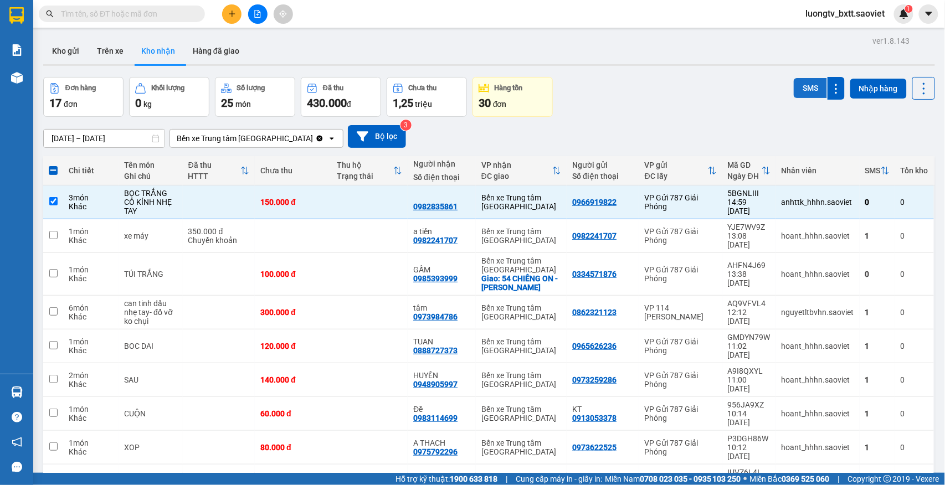
click at [794, 89] on button "SMS" at bounding box center [810, 88] width 33 height 20
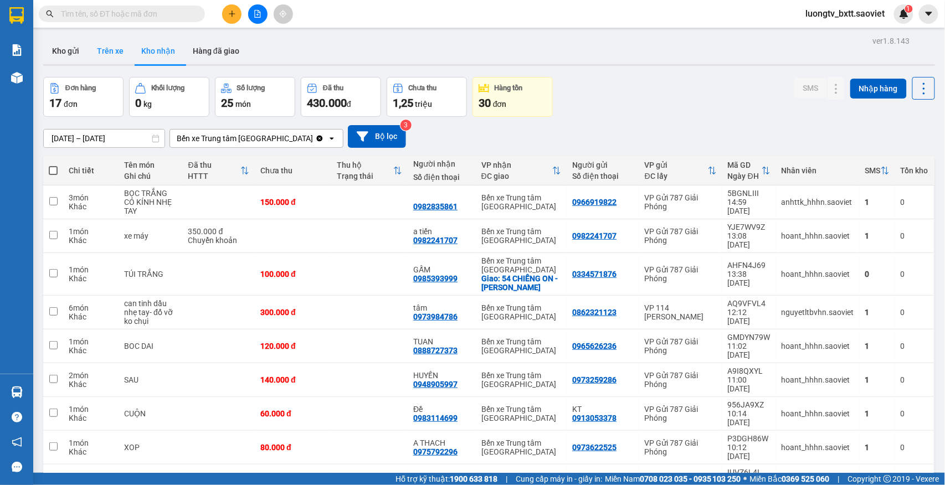
click at [100, 47] on button "Trên xe" at bounding box center [110, 51] width 44 height 27
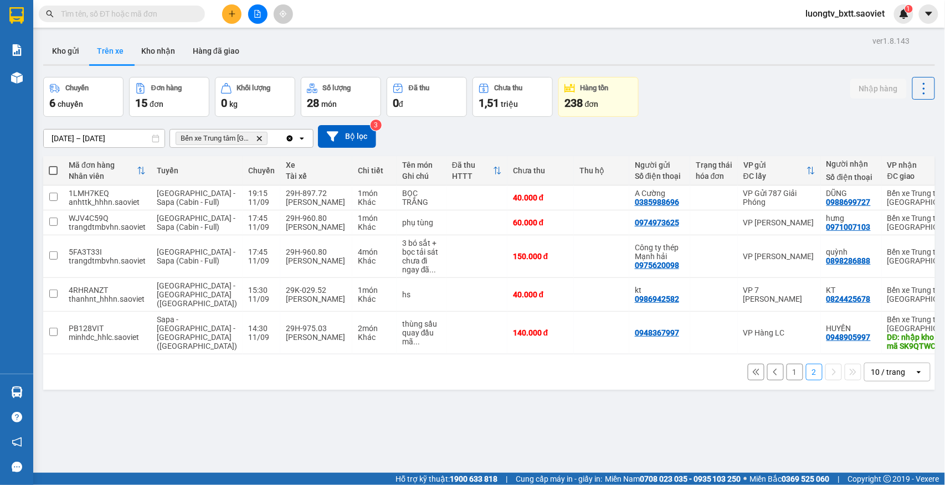
click at [690, 109] on div "Chuyến 6 chuyến Đơn hàng 15 đơn Khối lượng 0 kg Số lượng 28 món Đã thu 0 đ Chưa…" at bounding box center [489, 97] width 892 height 40
